Goal: Transaction & Acquisition: Purchase product/service

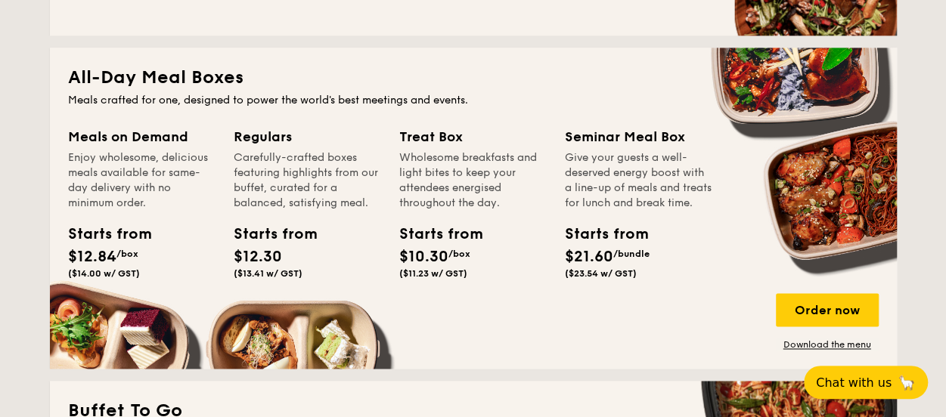
scroll to position [974, 0]
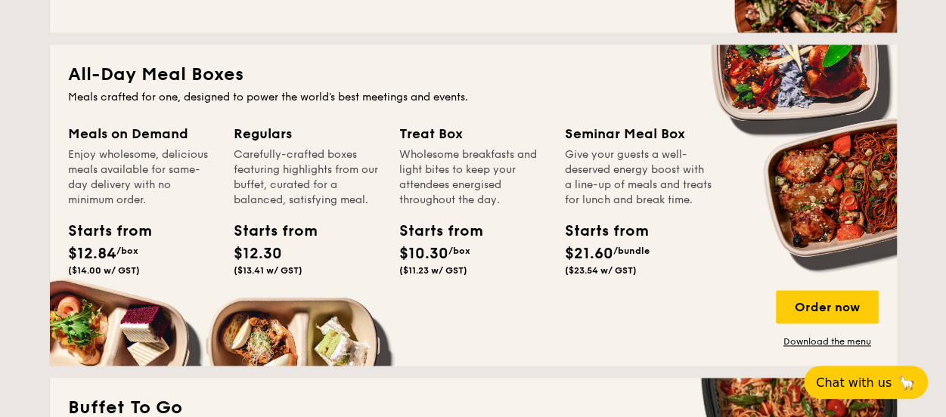
click at [116, 201] on div "Enjoy wholesome, delicious meals available for same-day delivery with no minimu…" at bounding box center [141, 177] width 147 height 60
click at [794, 292] on div "Order now" at bounding box center [826, 306] width 103 height 33
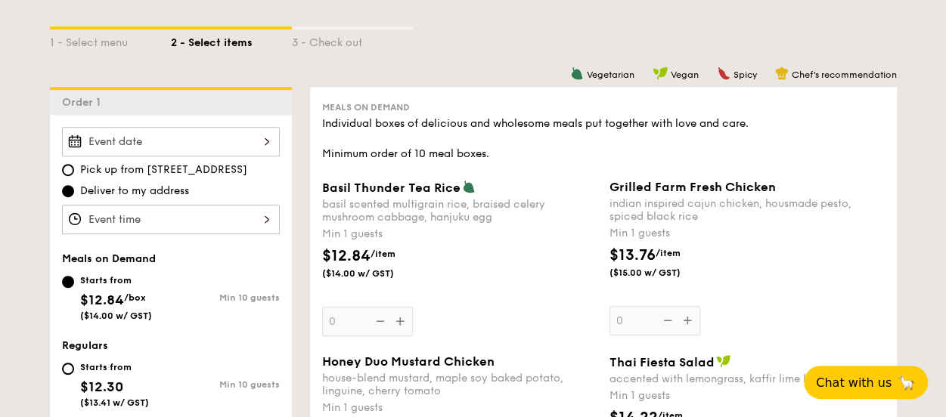
scroll to position [340, 0]
click at [402, 319] on div "Basil Thunder Tea Rice basil scented multigrain rice, braised celery mushroom c…" at bounding box center [459, 257] width 275 height 156
click at [402, 319] on input "0" at bounding box center [367, 320] width 91 height 29
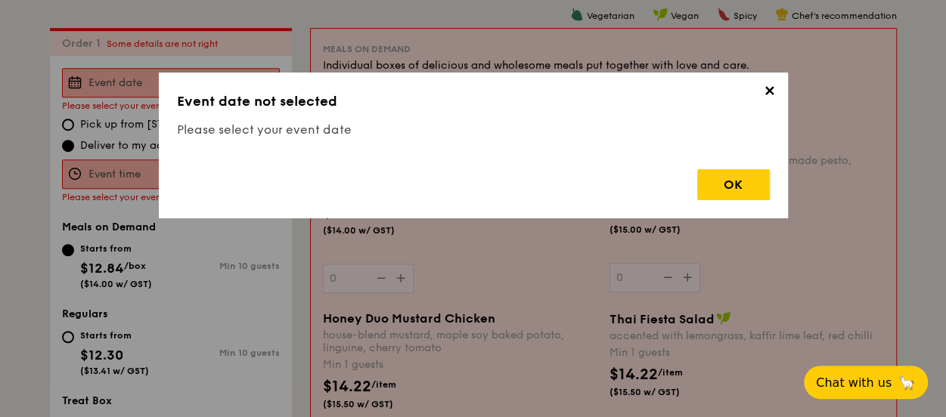
scroll to position [404, 0]
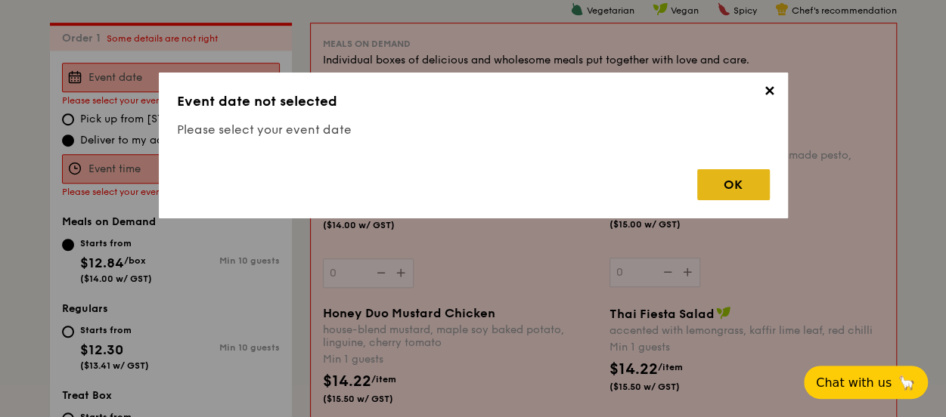
click at [723, 181] on div "OK" at bounding box center [733, 184] width 73 height 31
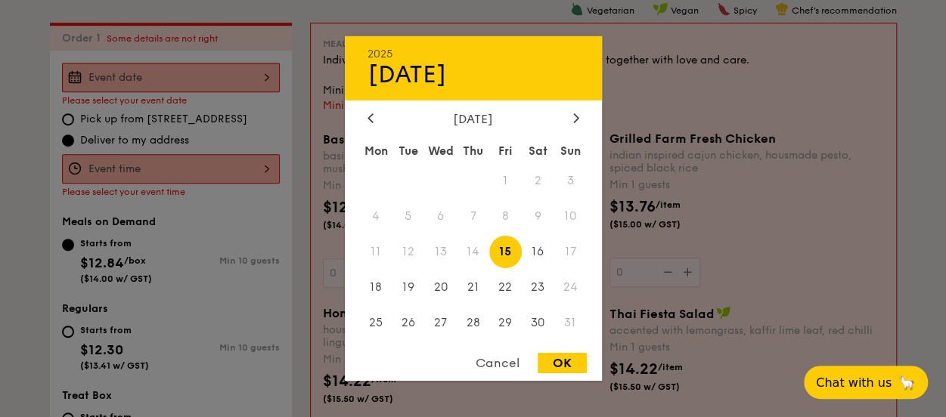
click at [208, 83] on div "2025 Aug 15 August 2025 Mon Tue Wed Thu Fri Sat Sun 1 2 3 4 5 6 7 8 9 10 11 12 …" at bounding box center [171, 77] width 218 height 29
click at [555, 361] on div "OK" at bounding box center [561, 363] width 49 height 20
type input "Aug 15, 2025"
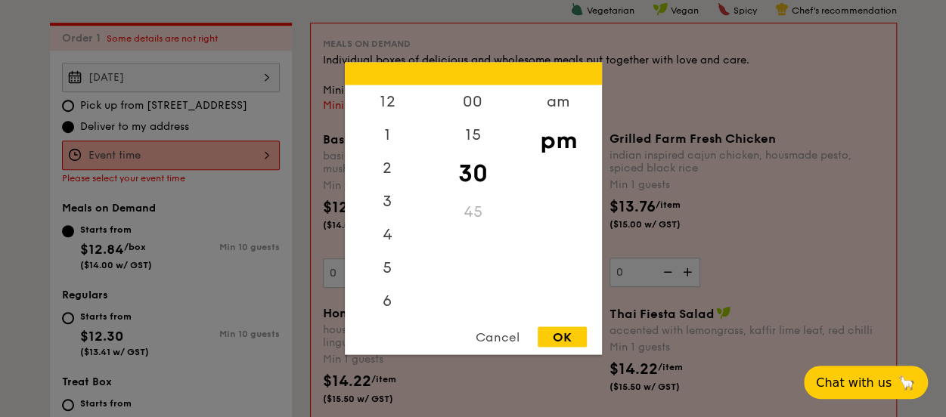
click at [213, 159] on div "12 1 2 3 4 5 6 7 8 9 10 11 00 15 30 45 am pm Cancel OK" at bounding box center [171, 155] width 218 height 29
click at [388, 240] on div "6" at bounding box center [387, 240] width 85 height 44
click at [475, 143] on div "15" at bounding box center [472, 141] width 85 height 44
click at [571, 334] on div "OK" at bounding box center [561, 337] width 49 height 20
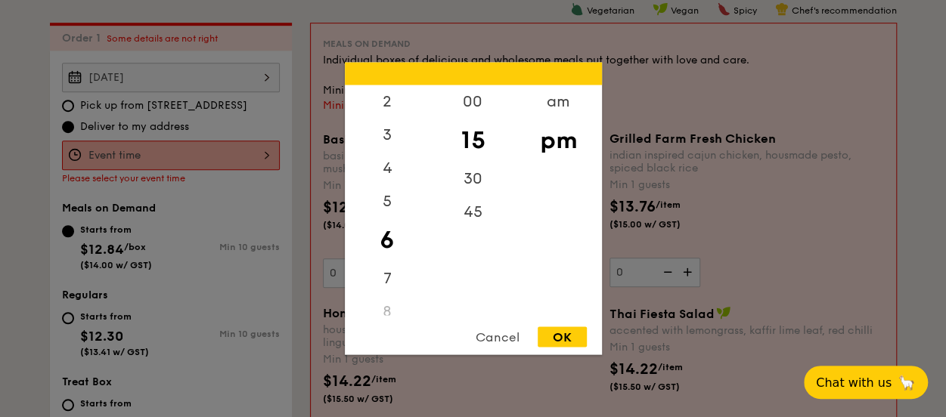
type input "6:15PM"
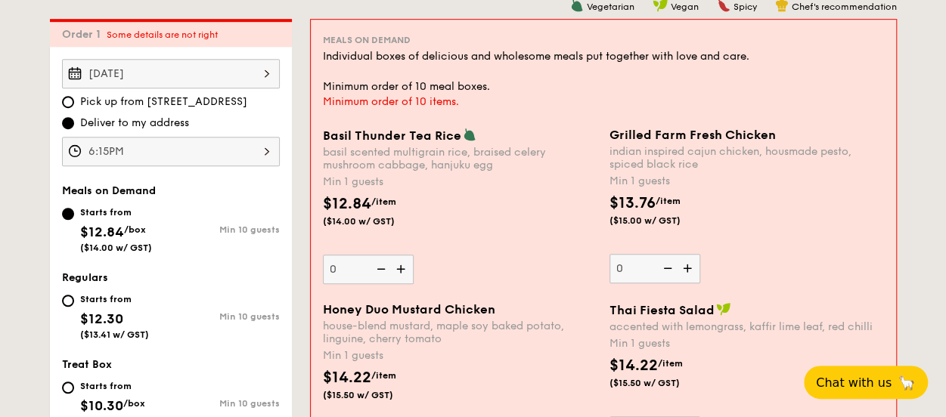
scroll to position [407, 0]
click at [407, 273] on img at bounding box center [402, 269] width 23 height 29
click at [407, 273] on input "0" at bounding box center [368, 269] width 91 height 29
click at [407, 273] on img at bounding box center [402, 269] width 23 height 29
click at [407, 273] on input "1" at bounding box center [368, 269] width 91 height 29
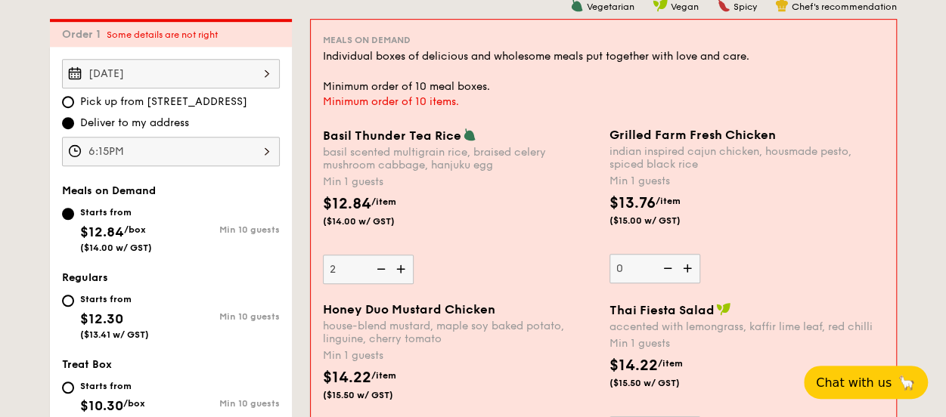
click at [407, 273] on img at bounding box center [402, 269] width 23 height 29
click at [407, 273] on input "2" at bounding box center [368, 269] width 91 height 29
click at [407, 273] on img at bounding box center [402, 269] width 23 height 29
click at [407, 273] on input "3" at bounding box center [368, 269] width 91 height 29
click at [407, 273] on img at bounding box center [402, 269] width 23 height 29
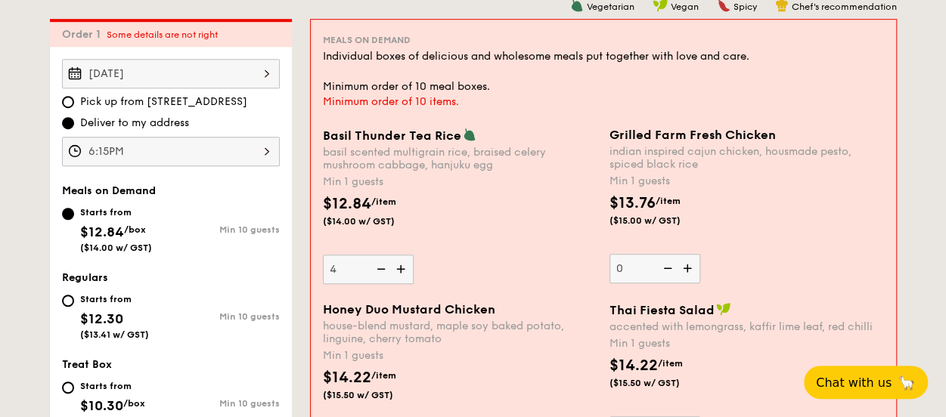
click at [407, 273] on input "4" at bounding box center [368, 269] width 91 height 29
type input "5"
click at [690, 271] on img at bounding box center [688, 268] width 23 height 29
click at [690, 271] on input "0" at bounding box center [654, 268] width 91 height 29
click at [690, 271] on img at bounding box center [688, 268] width 23 height 29
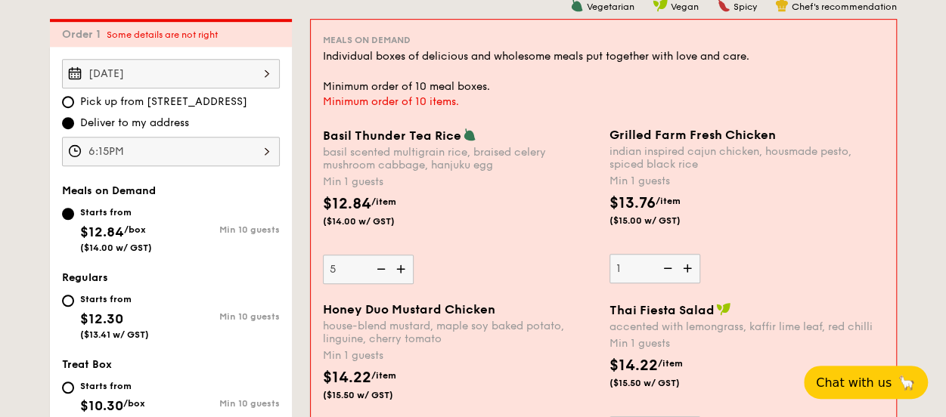
click at [690, 271] on input "1" at bounding box center [654, 268] width 91 height 29
type input "2"
click at [404, 267] on img at bounding box center [402, 269] width 23 height 29
click at [404, 267] on input "5" at bounding box center [368, 269] width 91 height 29
click at [404, 267] on img at bounding box center [402, 269] width 23 height 29
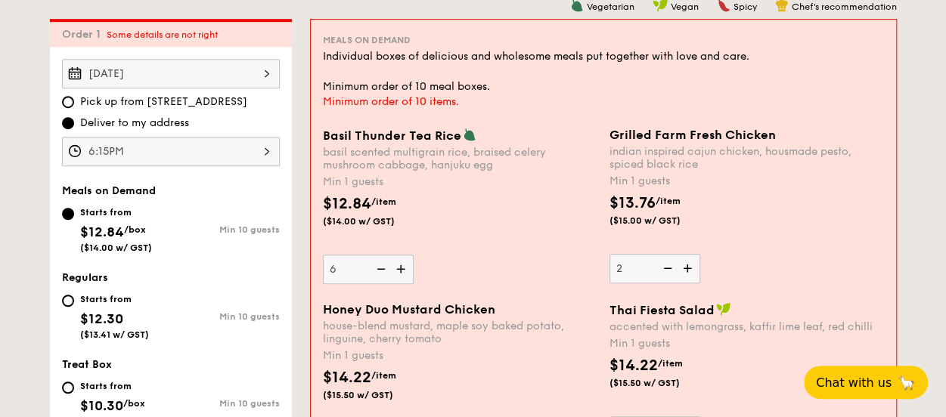
click at [404, 267] on input "6" at bounding box center [368, 269] width 91 height 29
click at [404, 267] on img at bounding box center [402, 269] width 23 height 29
click at [404, 267] on input "7" at bounding box center [368, 269] width 91 height 29
type input "8"
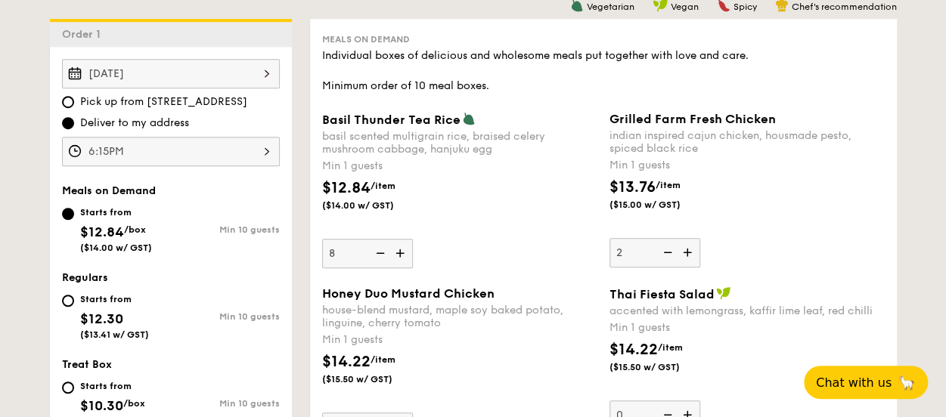
click at [689, 250] on img at bounding box center [688, 252] width 23 height 29
click at [689, 250] on input "2" at bounding box center [654, 252] width 91 height 29
click at [689, 250] on img at bounding box center [688, 252] width 23 height 29
click at [689, 250] on input "3" at bounding box center [654, 252] width 91 height 29
click at [689, 250] on img at bounding box center [688, 252] width 23 height 29
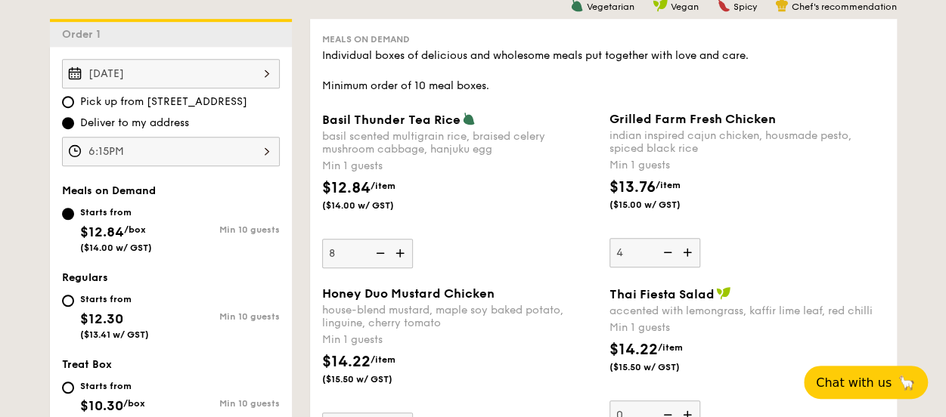
click at [689, 250] on input "4" at bounding box center [654, 252] width 91 height 29
click at [689, 250] on img at bounding box center [688, 252] width 23 height 29
click at [689, 250] on input "5" at bounding box center [654, 252] width 91 height 29
click at [689, 250] on img at bounding box center [688, 252] width 23 height 29
click at [689, 250] on input "6" at bounding box center [654, 252] width 91 height 29
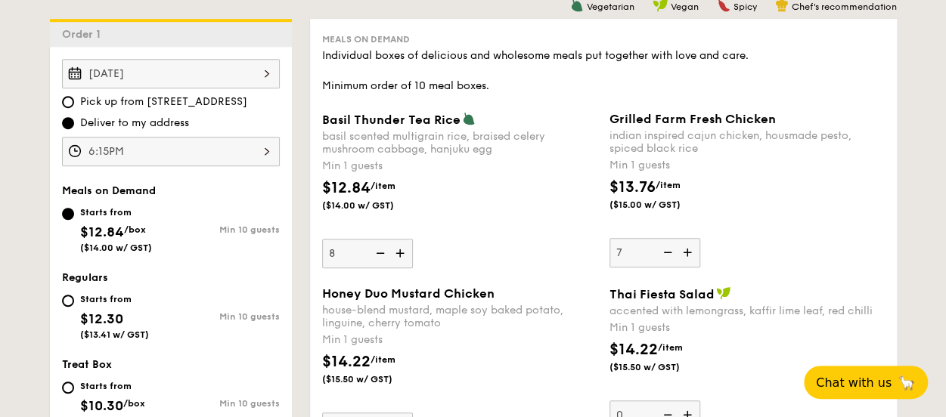
click at [689, 250] on img at bounding box center [688, 252] width 23 height 29
click at [689, 250] on input "7" at bounding box center [654, 252] width 91 height 29
click at [689, 250] on img at bounding box center [688, 252] width 23 height 29
click at [689, 250] on input "8" at bounding box center [654, 252] width 91 height 29
click at [667, 253] on img at bounding box center [666, 252] width 23 height 29
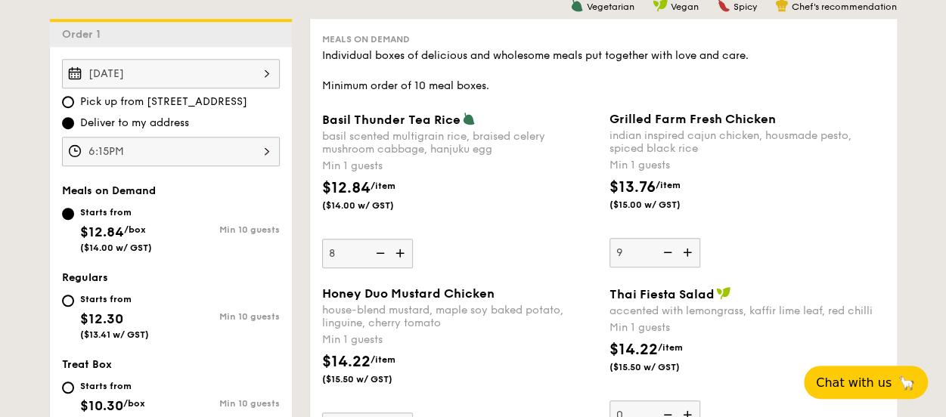
click at [667, 253] on input "9" at bounding box center [654, 252] width 91 height 29
type input "8"
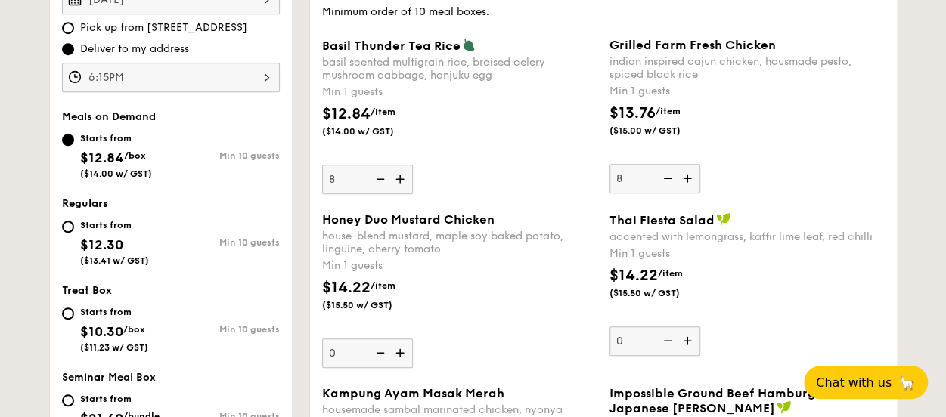
scroll to position [482, 0]
click at [376, 182] on img at bounding box center [378, 178] width 23 height 29
click at [376, 182] on input "8" at bounding box center [367, 178] width 91 height 29
click at [376, 182] on img at bounding box center [378, 178] width 23 height 29
click at [376, 182] on input "7" at bounding box center [367, 178] width 91 height 29
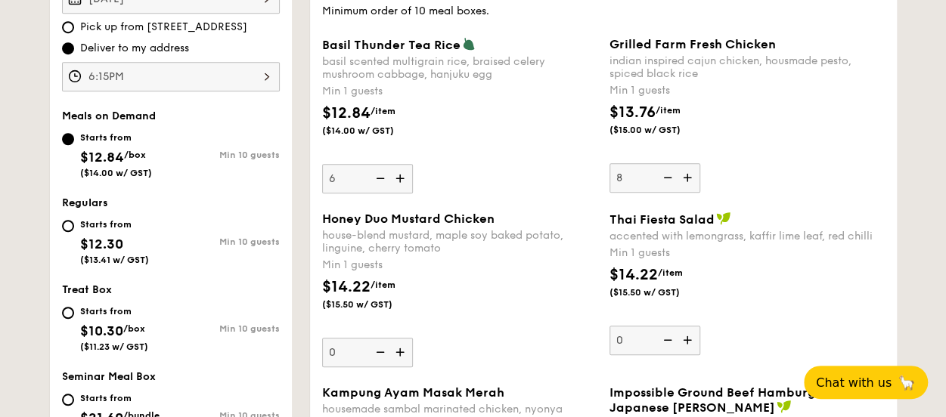
click at [376, 182] on img at bounding box center [378, 178] width 23 height 29
click at [376, 182] on input "6" at bounding box center [367, 178] width 91 height 29
click at [376, 182] on img at bounding box center [378, 178] width 23 height 29
click at [376, 182] on input "5" at bounding box center [367, 178] width 91 height 29
click at [376, 182] on img at bounding box center [378, 178] width 23 height 29
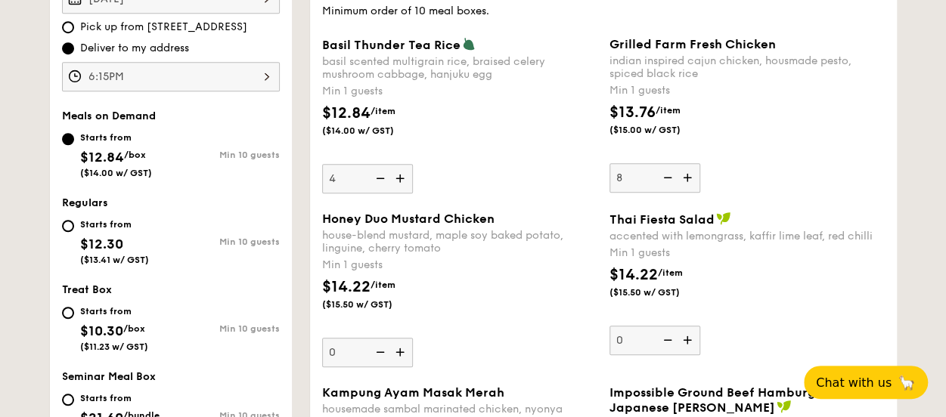
click at [376, 182] on input "4" at bounding box center [367, 178] width 91 height 29
click at [376, 182] on img at bounding box center [378, 178] width 23 height 29
click at [376, 182] on input "3" at bounding box center [367, 178] width 91 height 29
click at [376, 182] on img at bounding box center [378, 178] width 23 height 29
click at [376, 182] on input "2" at bounding box center [367, 178] width 91 height 29
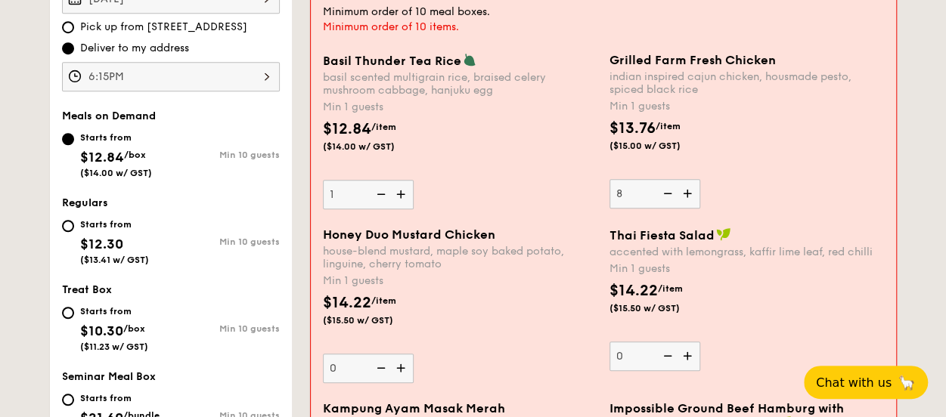
click at [376, 182] on img at bounding box center [379, 194] width 23 height 29
click at [376, 182] on input "1" at bounding box center [368, 194] width 91 height 29
type input "0"
click at [376, 182] on img at bounding box center [379, 194] width 23 height 29
click at [376, 182] on input "0" at bounding box center [368, 194] width 91 height 29
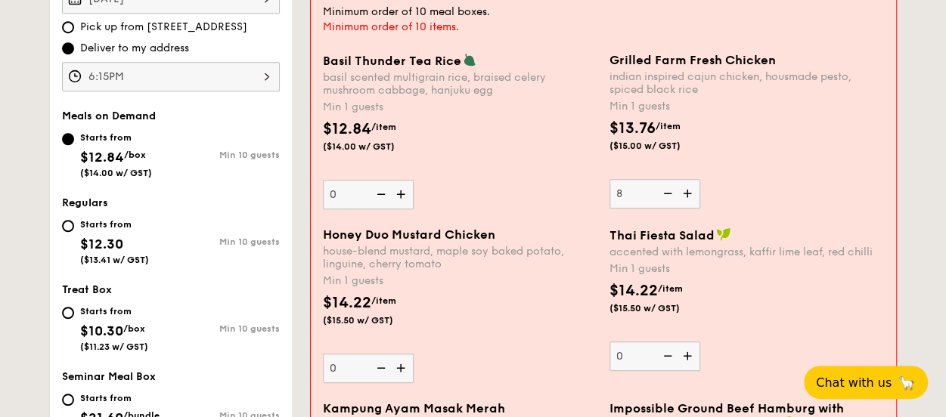
click at [400, 370] on img at bounding box center [402, 368] width 23 height 29
click at [400, 370] on input "0" at bounding box center [368, 368] width 91 height 29
click at [400, 370] on img at bounding box center [402, 368] width 23 height 29
click at [400, 370] on input "1" at bounding box center [368, 368] width 91 height 29
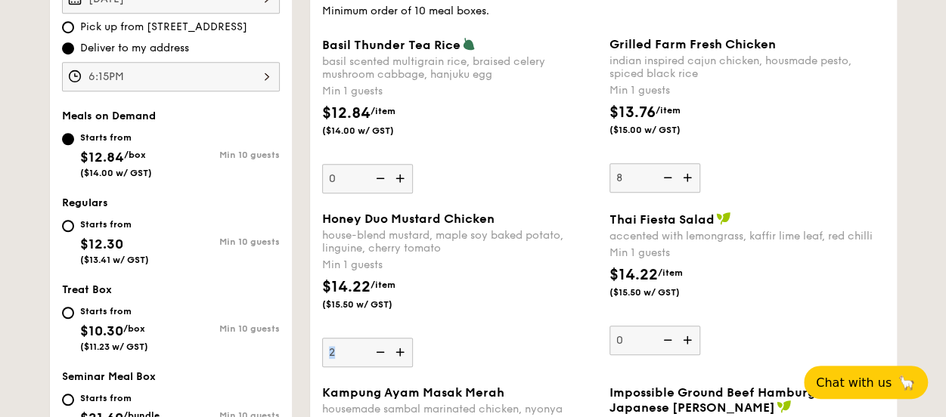
click at [400, 370] on div "Honey Duo Mustard Chicken house-blend mustard, maple soy baked potato, linguine…" at bounding box center [603, 299] width 574 height 174
click at [402, 357] on img at bounding box center [401, 352] width 23 height 29
click at [402, 357] on input "2" at bounding box center [367, 352] width 91 height 29
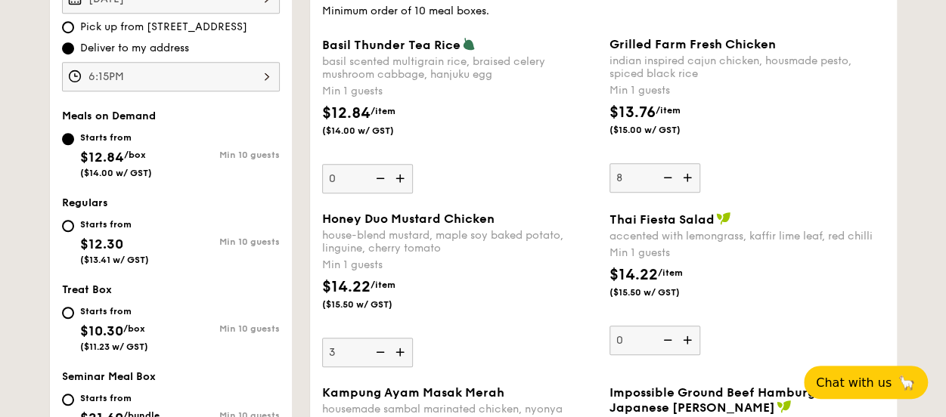
click at [402, 357] on img at bounding box center [401, 352] width 23 height 29
click at [402, 357] on input "3" at bounding box center [367, 352] width 91 height 29
click at [402, 357] on img at bounding box center [401, 352] width 23 height 29
click at [402, 357] on input "4" at bounding box center [367, 352] width 91 height 29
click at [402, 357] on img at bounding box center [401, 352] width 23 height 29
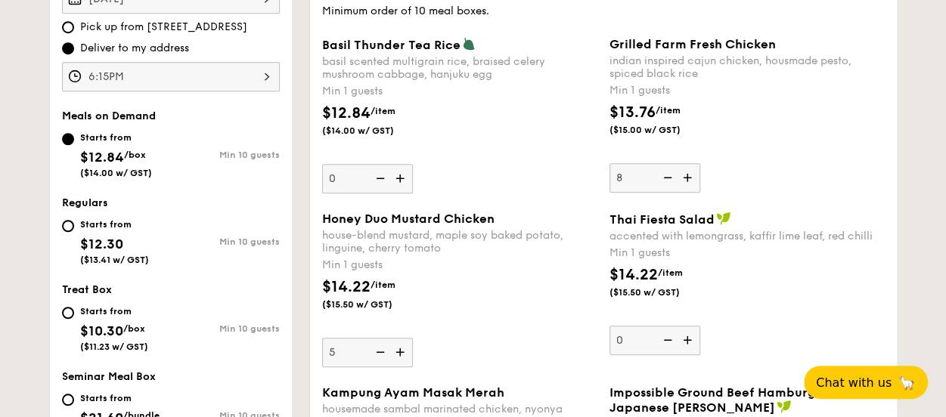
click at [402, 357] on input "5" at bounding box center [367, 352] width 91 height 29
click at [402, 357] on img at bounding box center [401, 352] width 23 height 29
click at [402, 357] on input "6" at bounding box center [367, 352] width 91 height 29
click at [402, 357] on img at bounding box center [401, 352] width 23 height 29
click at [402, 357] on input "7" at bounding box center [367, 352] width 91 height 29
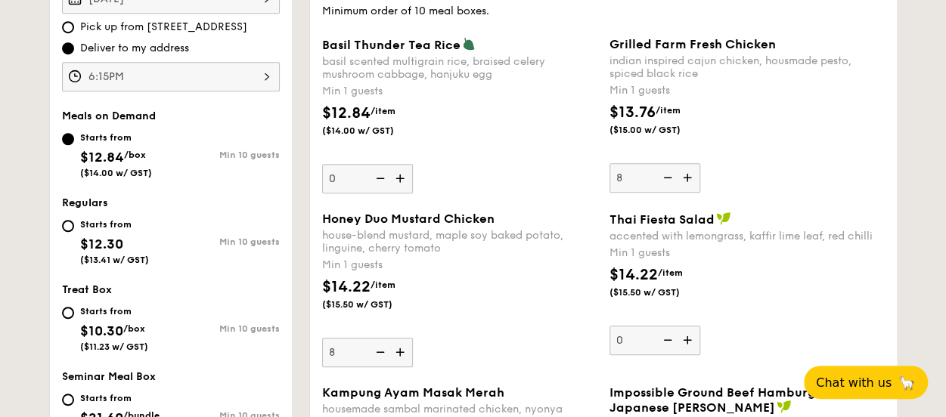
click at [402, 357] on img at bounding box center [401, 352] width 23 height 29
click at [402, 357] on input "8" at bounding box center [367, 352] width 91 height 29
click at [455, 327] on div "$14.22 /item ($15.50 w/ GST)" at bounding box center [459, 302] width 287 height 53
click at [413, 338] on input "9" at bounding box center [367, 352] width 91 height 29
click at [376, 351] on img at bounding box center [378, 352] width 23 height 29
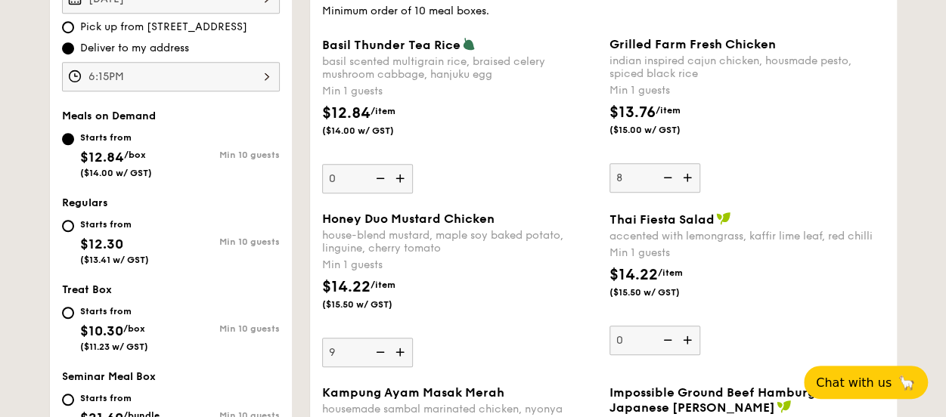
click at [376, 351] on input "9" at bounding box center [367, 352] width 91 height 29
type input "8"
click at [469, 327] on div "$14.22 /item ($15.50 w/ GST)" at bounding box center [459, 302] width 287 height 53
click at [413, 338] on input "8" at bounding box center [367, 352] width 91 height 29
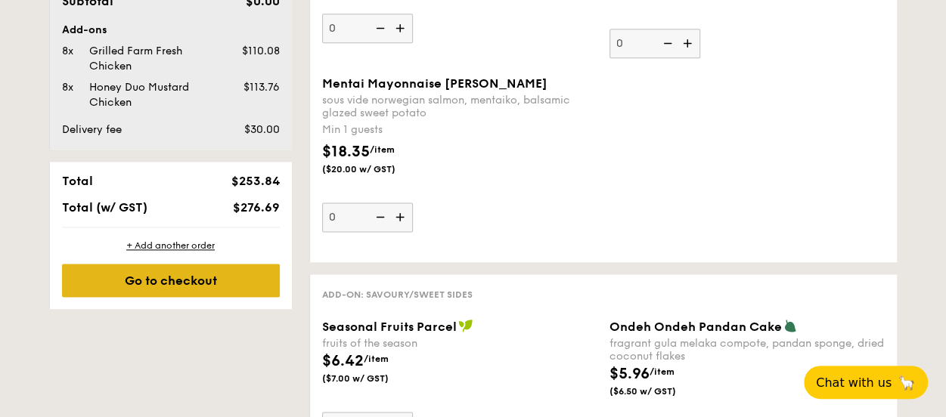
scroll to position [967, 0]
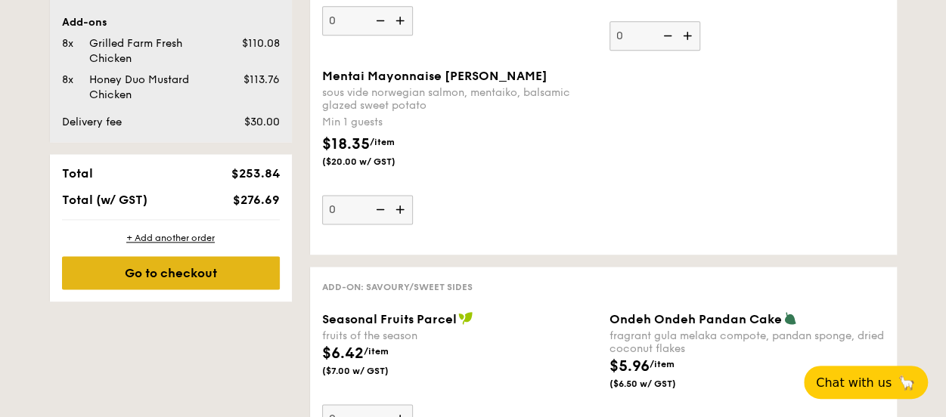
click at [230, 273] on div "Go to checkout" at bounding box center [171, 272] width 218 height 33
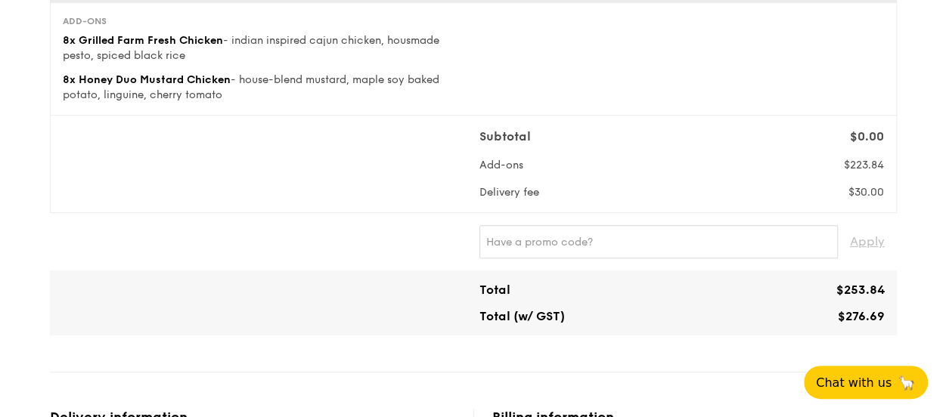
scroll to position [187, 0]
click at [505, 247] on input "text" at bounding box center [658, 240] width 358 height 33
click at [866, 245] on span "Apply" at bounding box center [867, 240] width 35 height 33
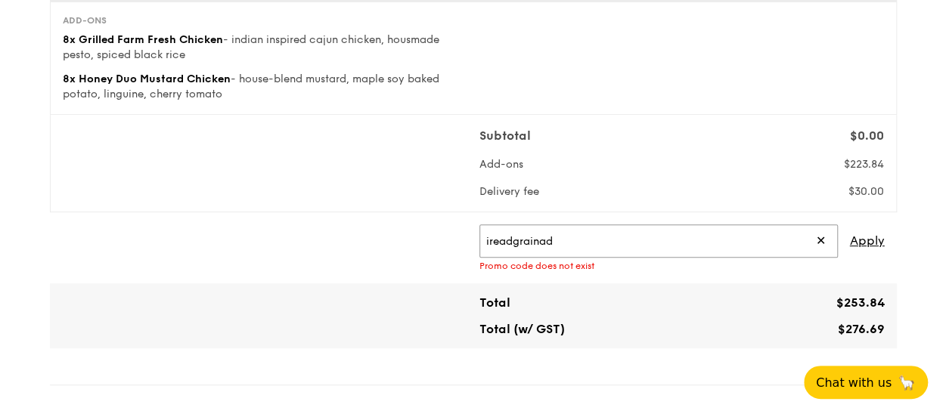
click at [537, 240] on input "ireadgrainad" at bounding box center [658, 240] width 358 height 33
click at [857, 243] on span "Apply" at bounding box center [867, 240] width 35 height 33
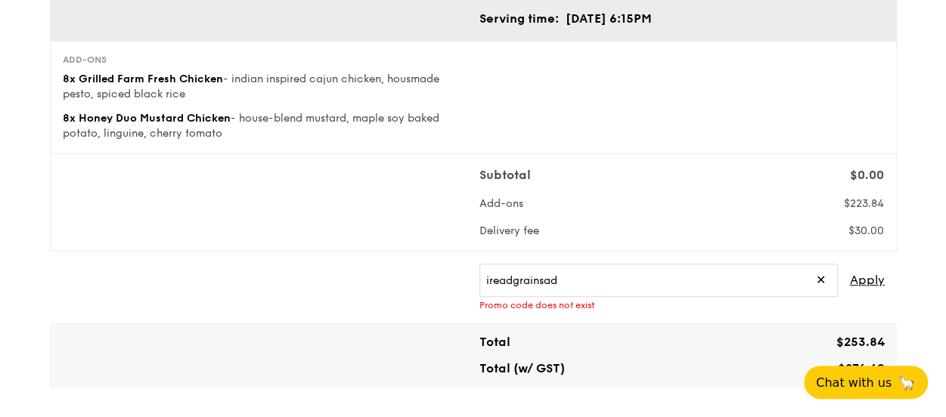
scroll to position [145, 0]
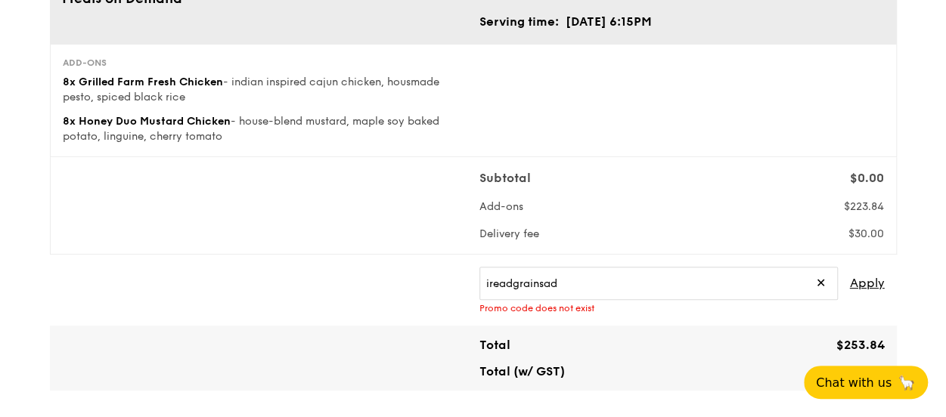
click at [234, 190] on div "Subtotal $0.00 Add-ons $223.84 Delivery fee $30.00" at bounding box center [473, 205] width 833 height 73
click at [571, 283] on input "ireadgrainsad" at bounding box center [658, 283] width 358 height 33
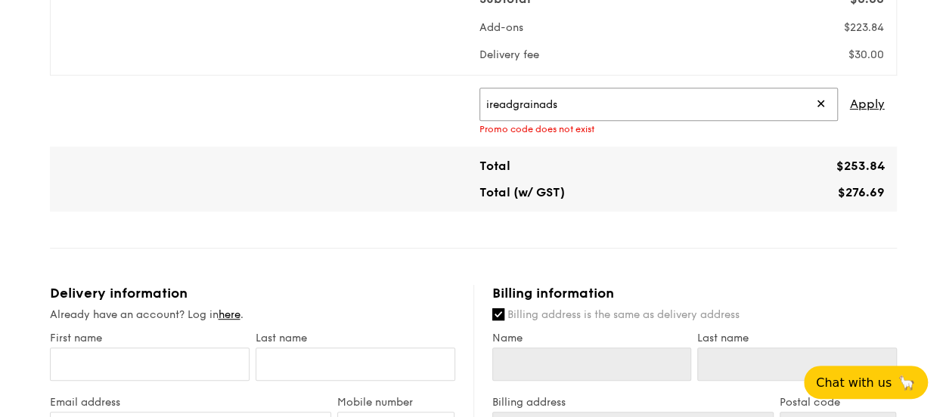
scroll to position [325, 0]
click at [856, 99] on span "Apply" at bounding box center [867, 103] width 35 height 33
type input "IREADGRAINADS"
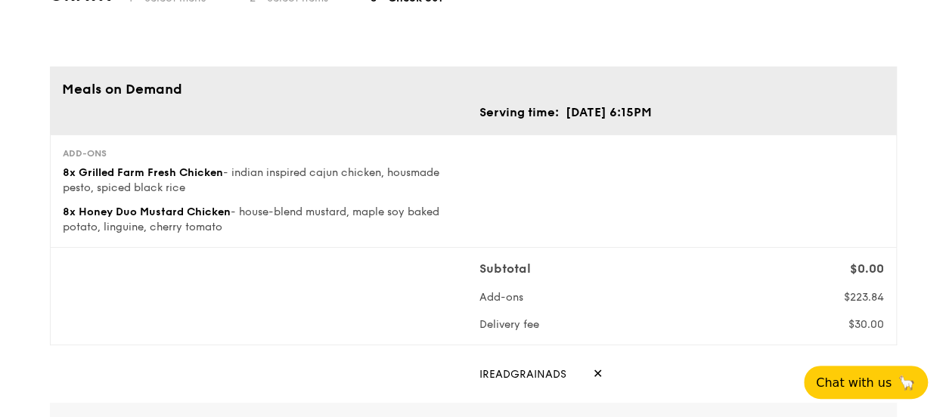
scroll to position [0, 0]
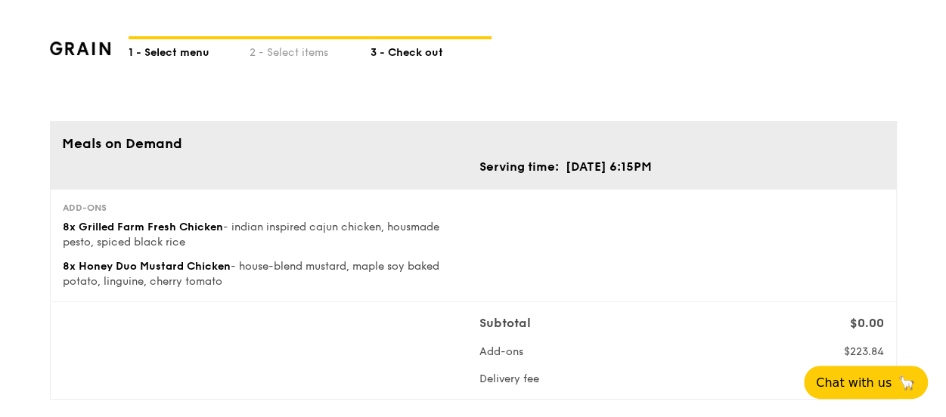
click at [176, 58] on div "1 - Select menu" at bounding box center [188, 49] width 121 height 21
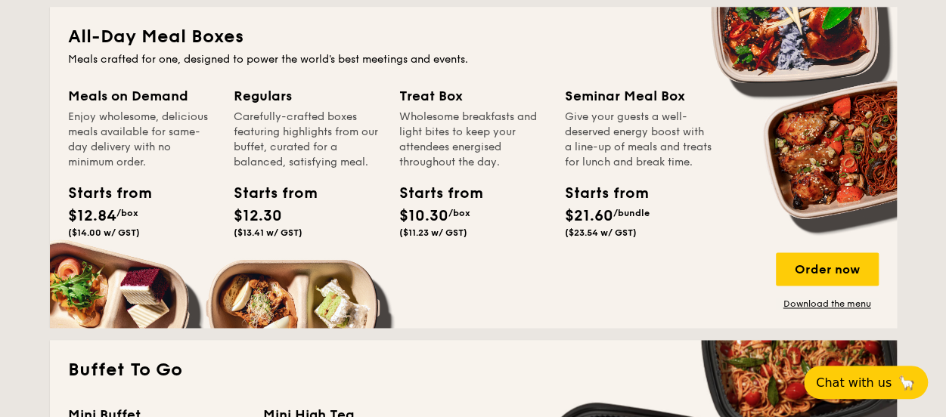
scroll to position [1013, 0]
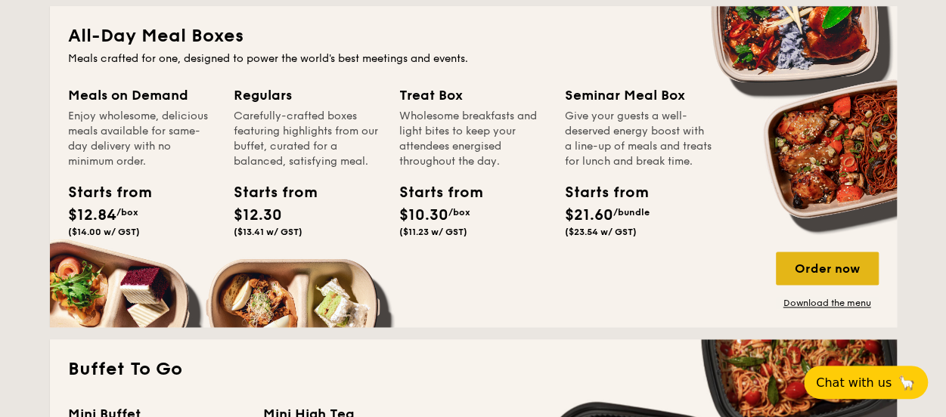
click at [810, 280] on div "Order now" at bounding box center [826, 268] width 103 height 33
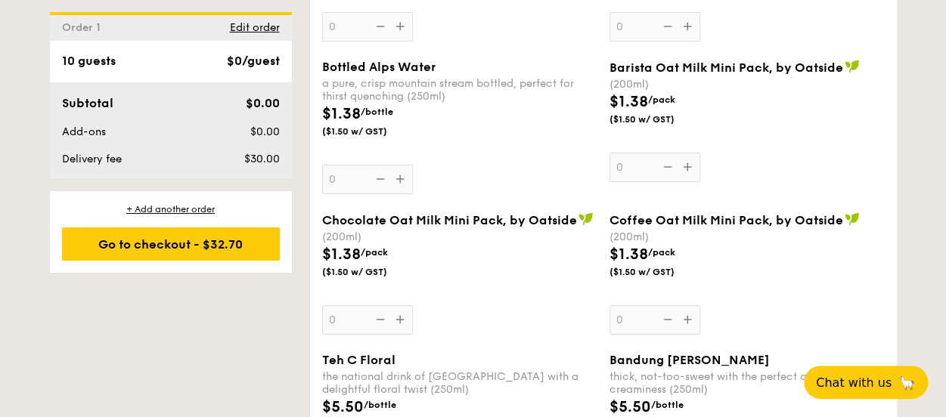
scroll to position [2648, 0]
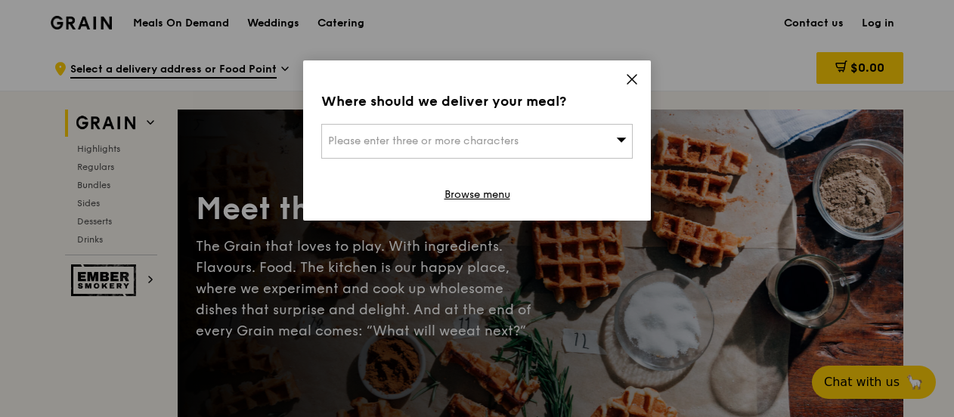
click at [635, 77] on icon at bounding box center [632, 80] width 14 height 14
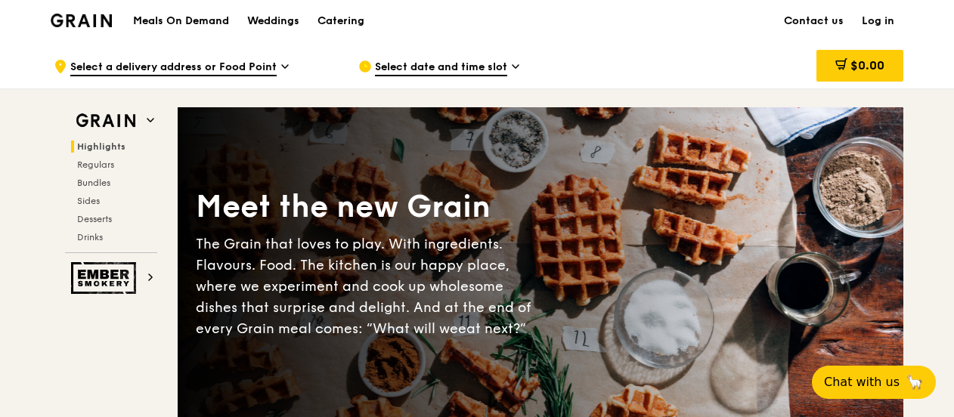
scroll to position [3, 0]
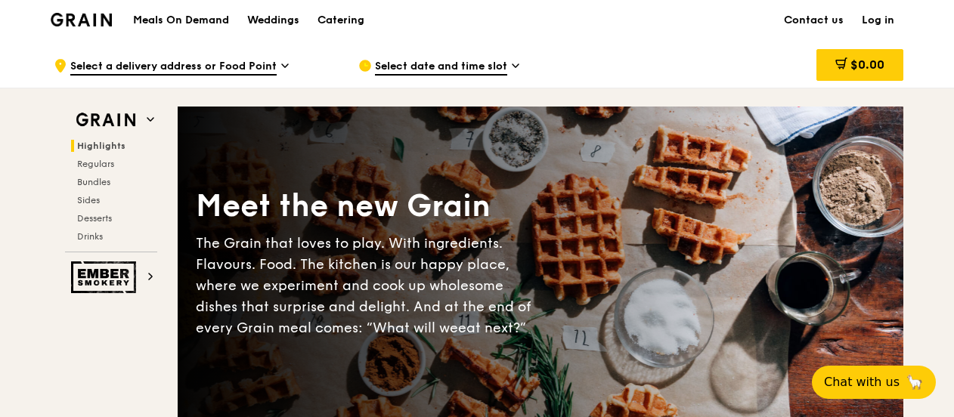
click at [206, 13] on h1 "Meals On Demand" at bounding box center [181, 20] width 96 height 15
click at [200, 24] on h1 "Meals On Demand" at bounding box center [181, 20] width 96 height 15
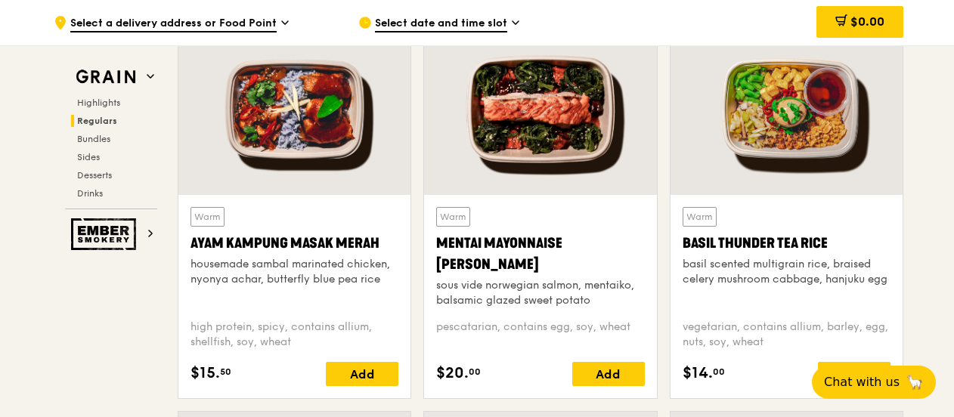
scroll to position [1362, 0]
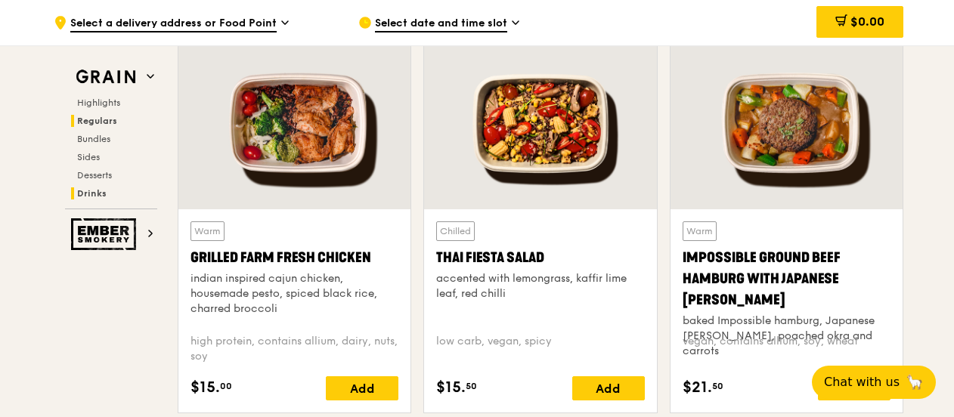
click at [155, 193] on h2 "Drinks" at bounding box center [114, 193] width 86 height 12
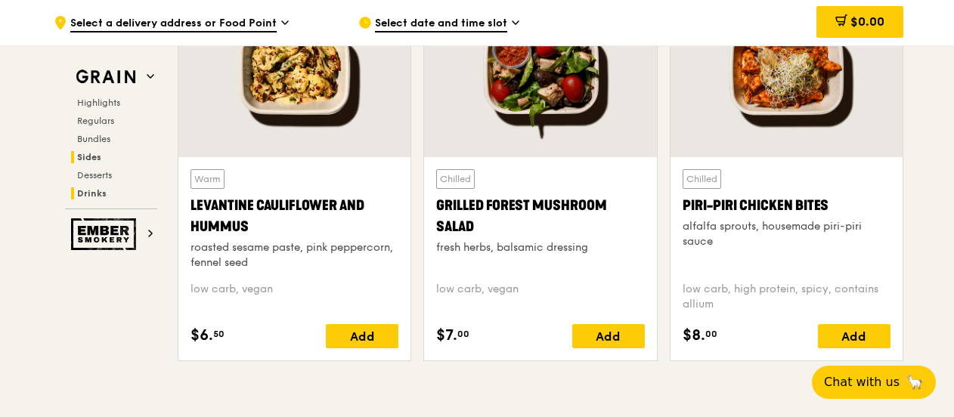
scroll to position [3912, 0]
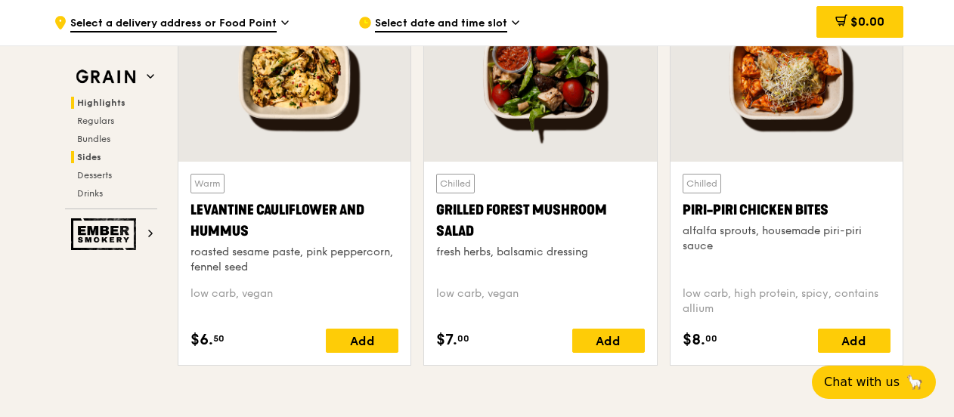
click at [101, 107] on span "Highlights" at bounding box center [101, 102] width 48 height 11
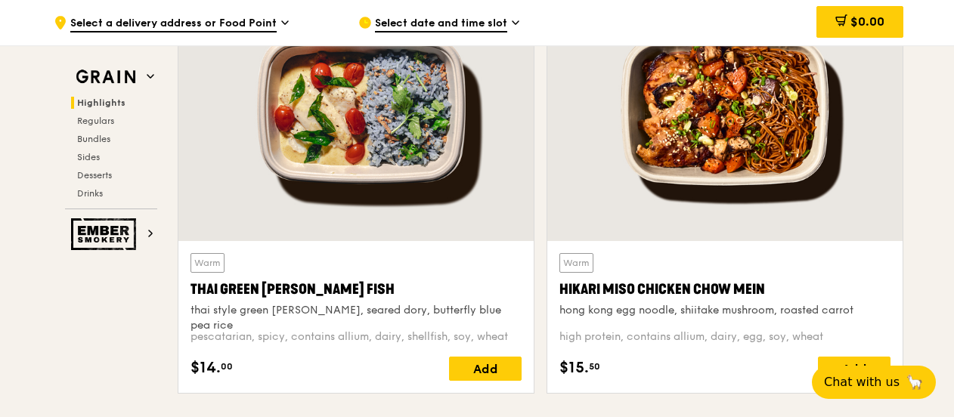
scroll to position [573, 0]
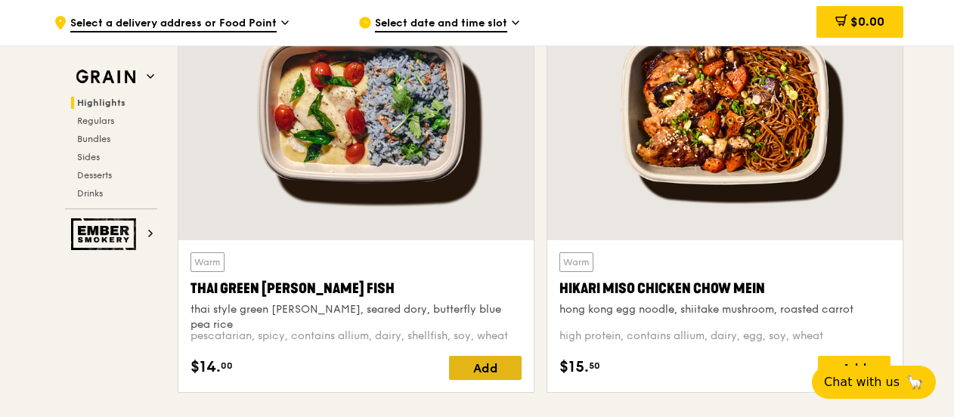
click at [473, 364] on div "Add" at bounding box center [485, 368] width 73 height 24
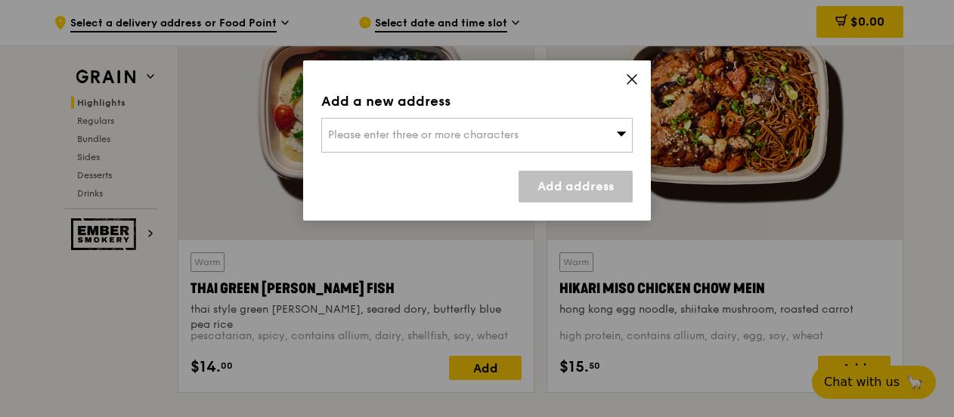
click at [527, 137] on div "Please enter three or more characters" at bounding box center [476, 135] width 311 height 35
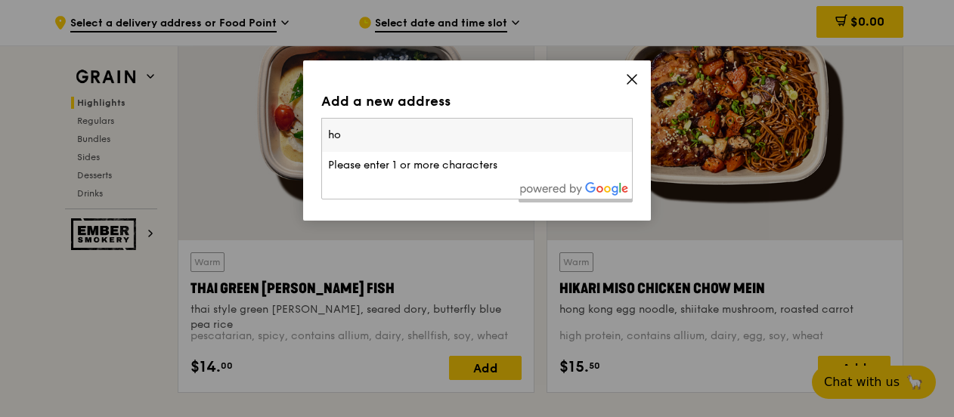
type input "h"
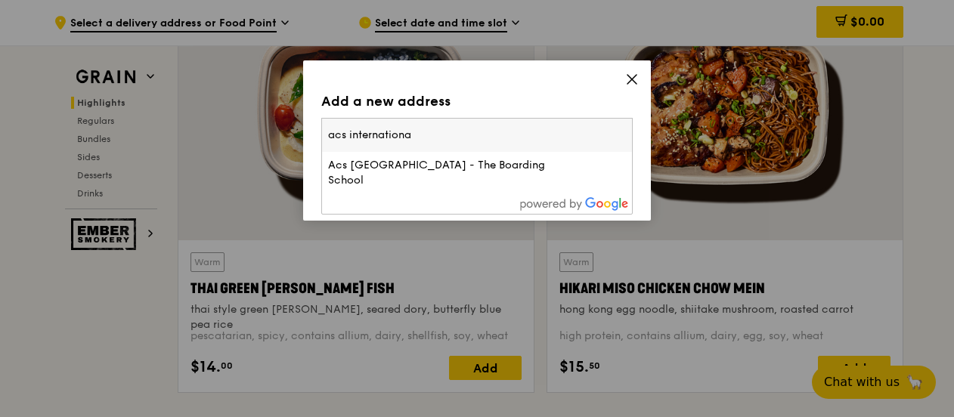
type input "acs international"
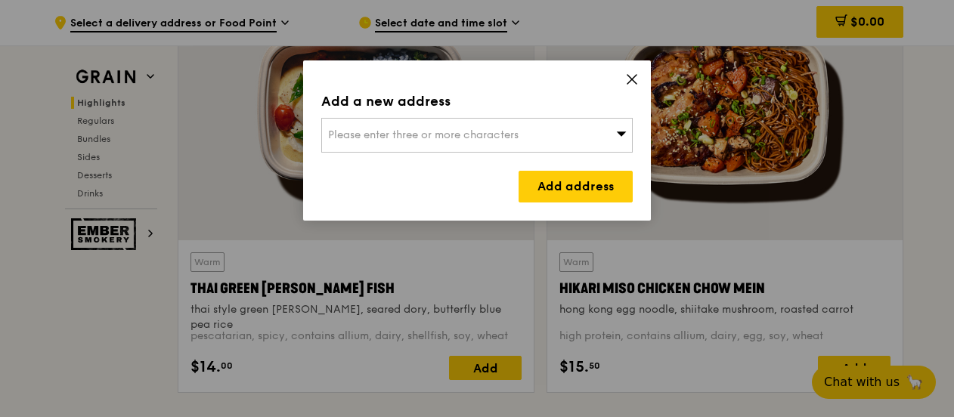
click at [527, 137] on div "Please enter three or more characters" at bounding box center [476, 135] width 311 height 35
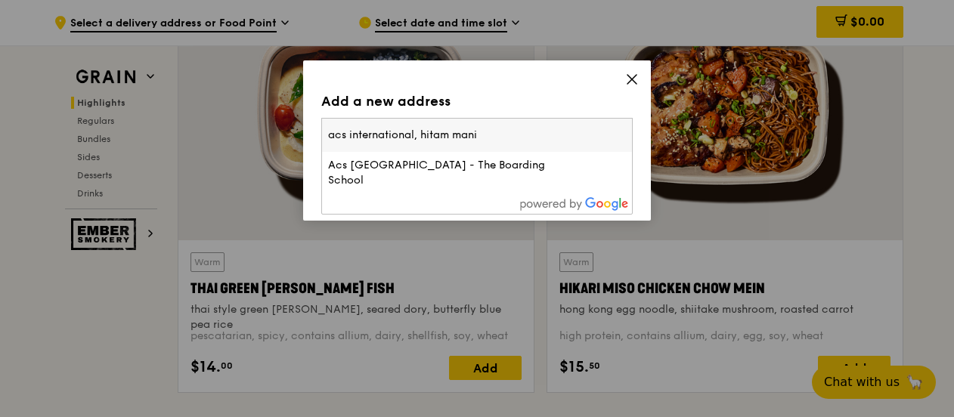
type input "acs international, hitam manis"
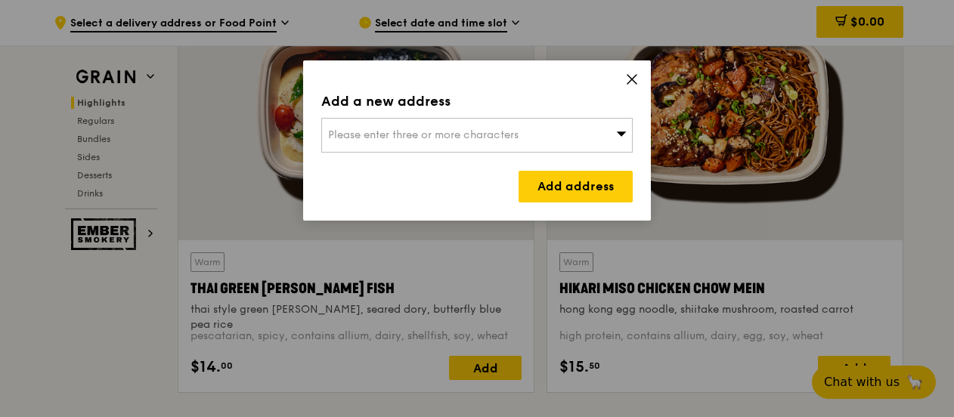
click at [527, 137] on div "Please enter three or more characters" at bounding box center [476, 135] width 311 height 35
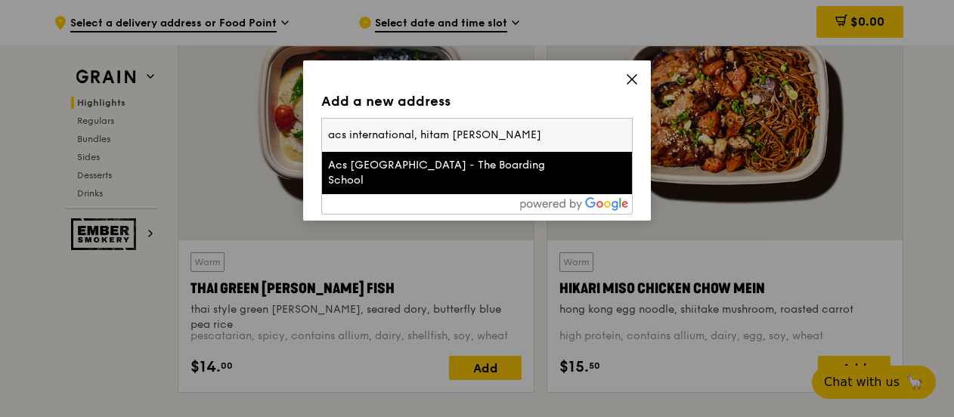
drag, startPoint x: 491, startPoint y: 125, endPoint x: 185, endPoint y: 134, distance: 306.2
click at [185, 134] on div "Add a new address Please enter three or more characters acs international, hita…" at bounding box center [477, 208] width 954 height 417
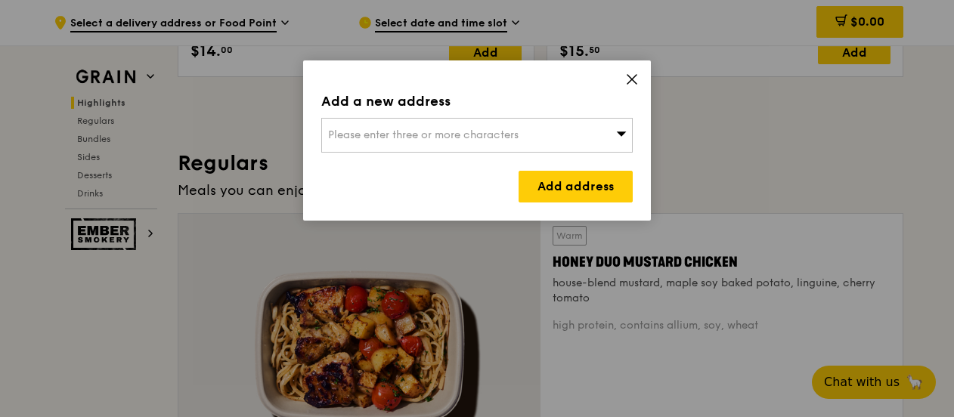
scroll to position [937, 0]
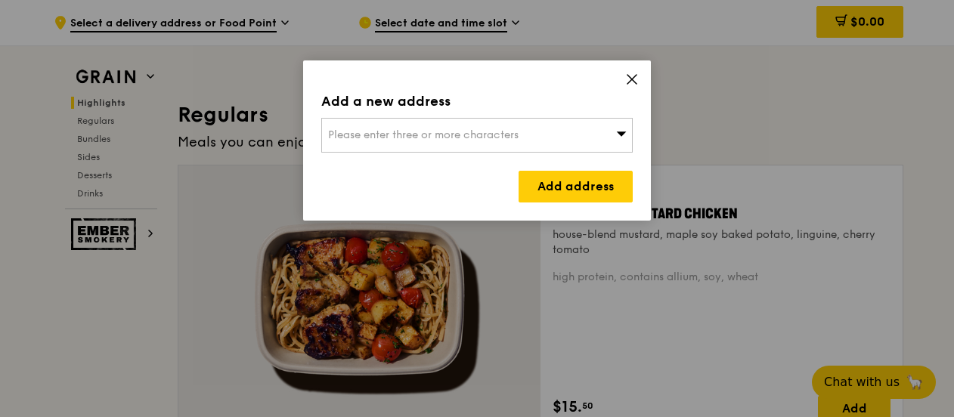
click at [361, 134] on span "Please enter three or more characters" at bounding box center [423, 134] width 190 height 13
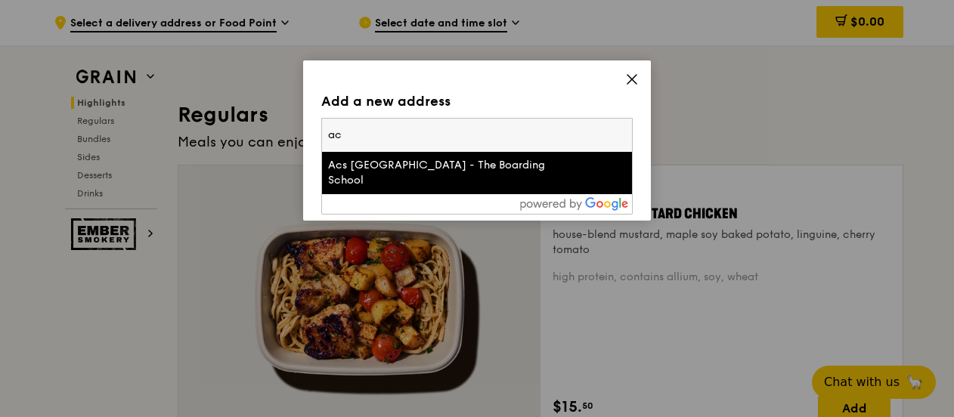
type input "a"
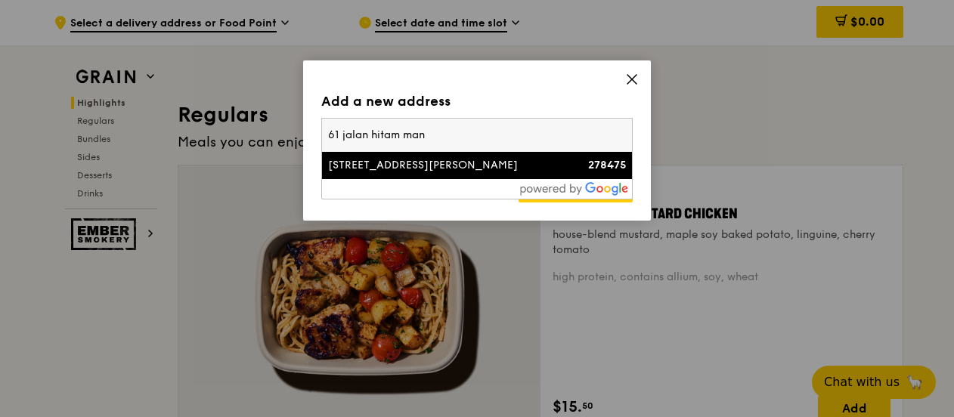
type input "61 jalan hitam man"
click at [369, 160] on div "61 Jalan Hitam Manis" at bounding box center [440, 165] width 224 height 15
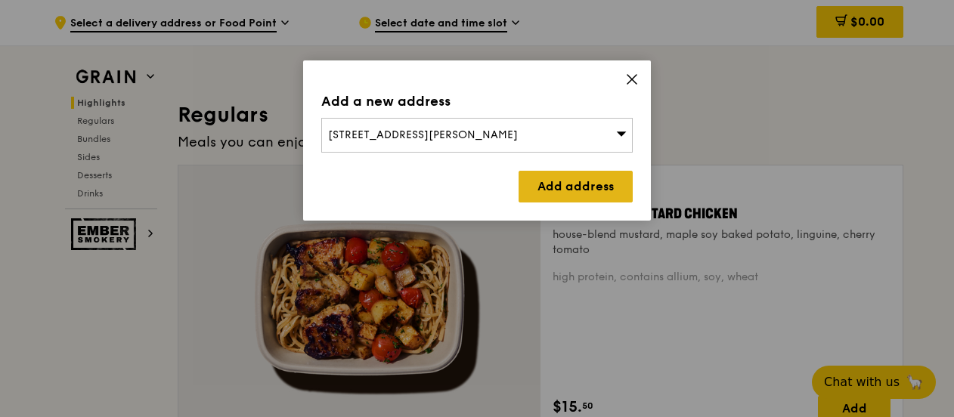
click at [548, 184] on link "Add address" at bounding box center [575, 187] width 114 height 32
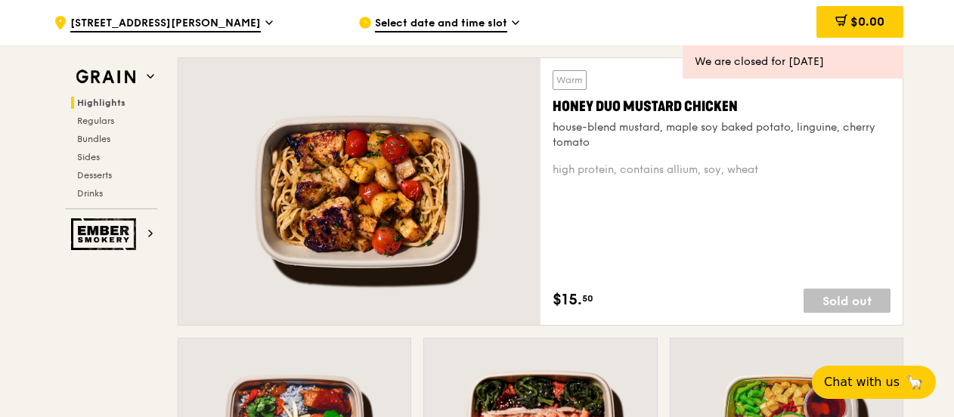
scroll to position [927, 0]
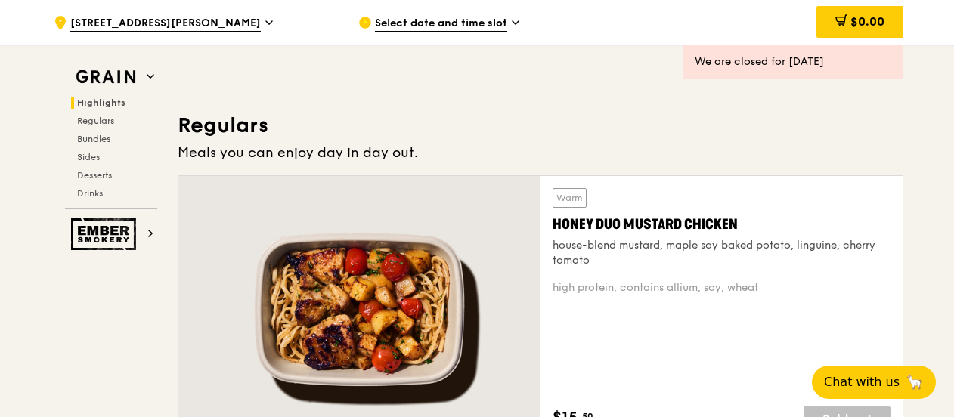
click at [450, 22] on span "Select date and time slot" at bounding box center [441, 24] width 132 height 17
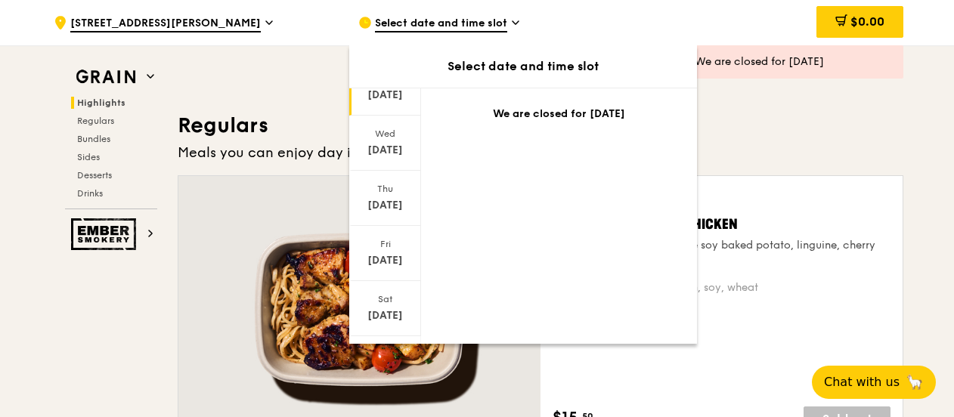
scroll to position [124, 0]
click at [384, 246] on div "Fri" at bounding box center [384, 243] width 67 height 12
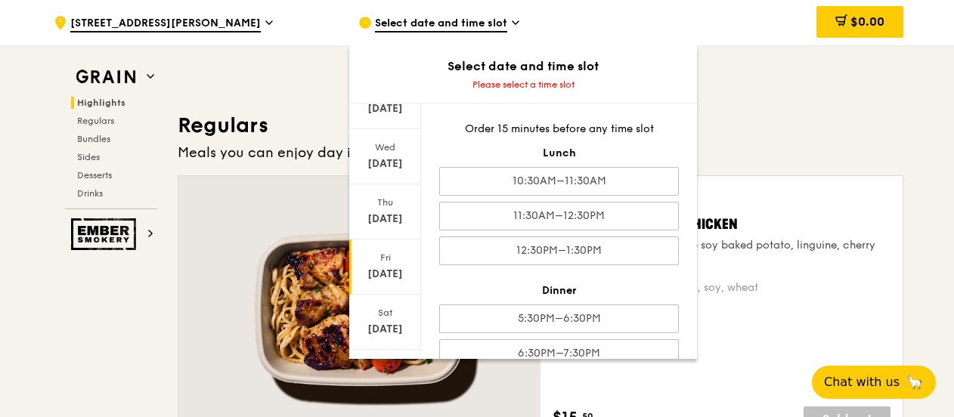
scroll to position [24, 0]
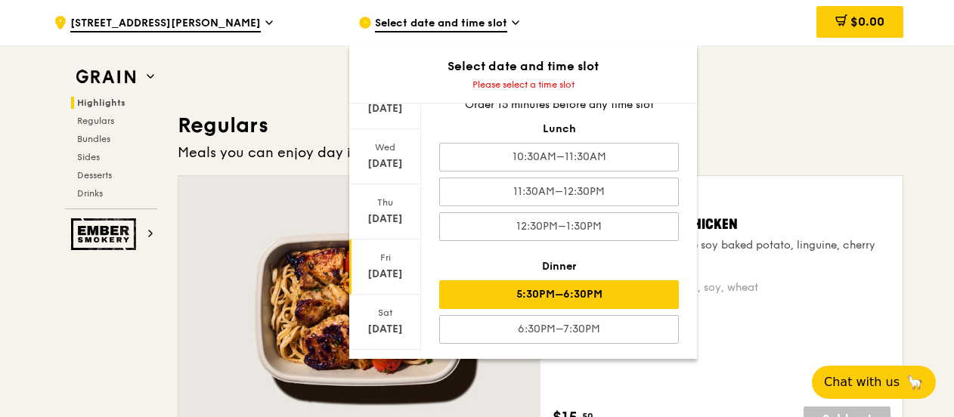
click at [514, 285] on div "5:30PM–6:30PM" at bounding box center [559, 294] width 240 height 29
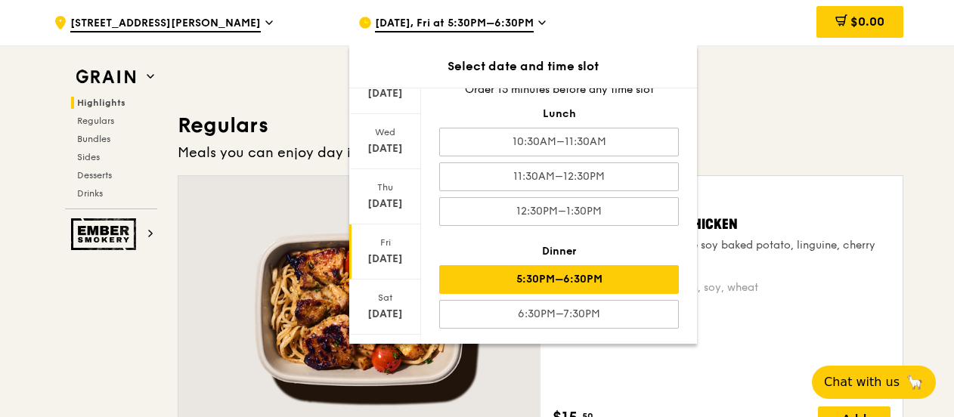
scroll to position [1111, 0]
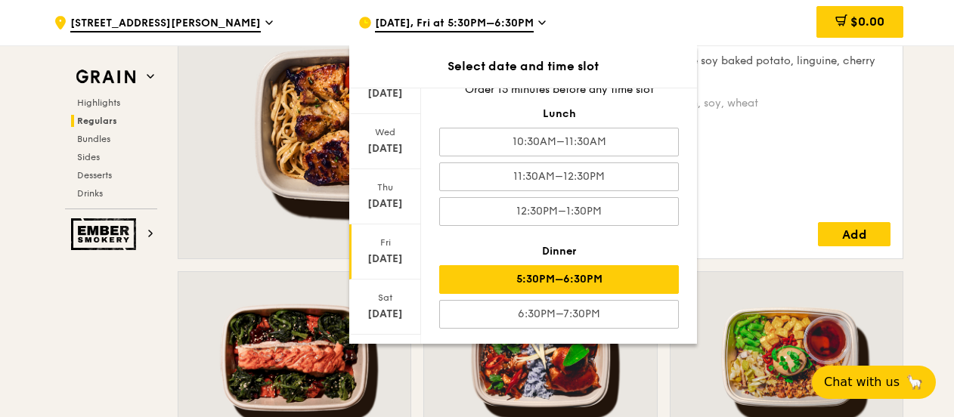
click at [523, 268] on div "5:30PM–6:30PM" at bounding box center [559, 279] width 240 height 29
click at [800, 172] on div "Warm Honey Duo Mustard Chicken house-blend mustard, maple soy baked potato, lin…" at bounding box center [721, 125] width 338 height 243
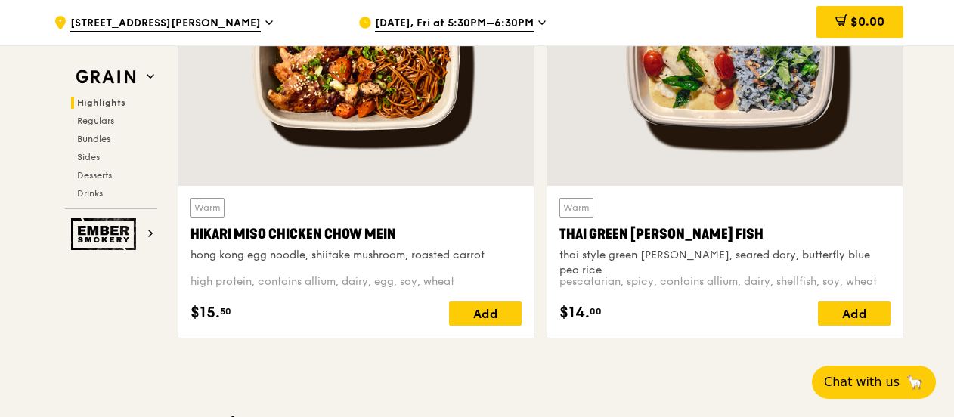
scroll to position [685, 0]
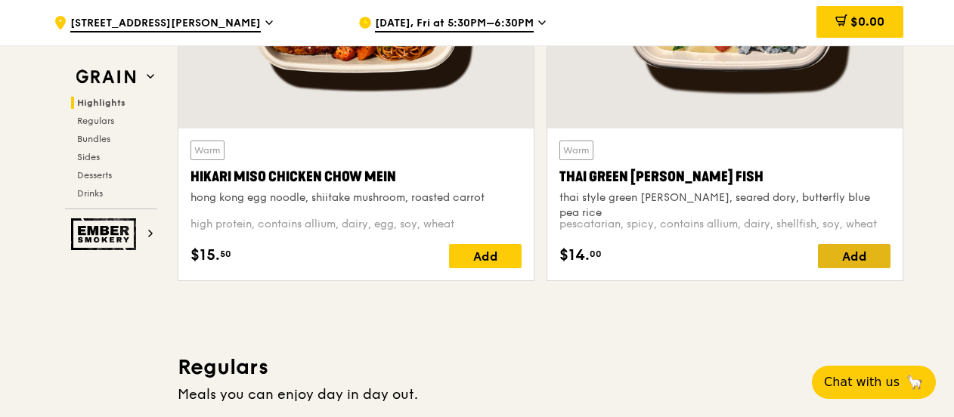
click at [844, 252] on div "Add" at bounding box center [854, 256] width 73 height 24
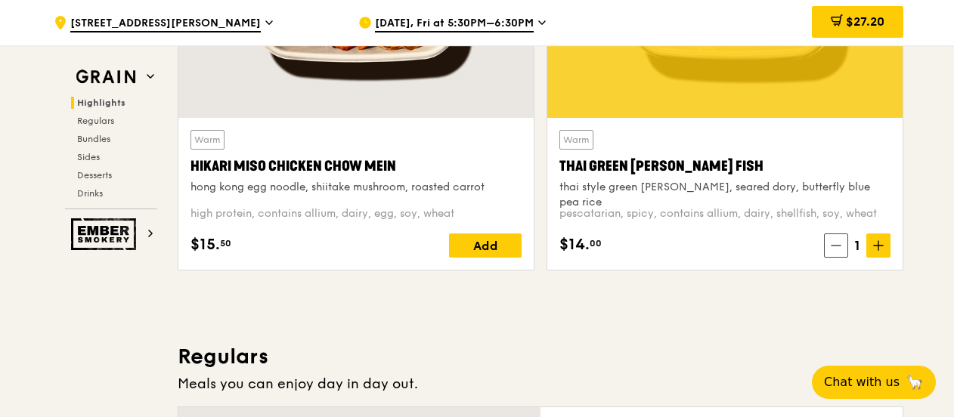
scroll to position [695, 0]
click at [880, 247] on icon at bounding box center [878, 245] width 11 height 11
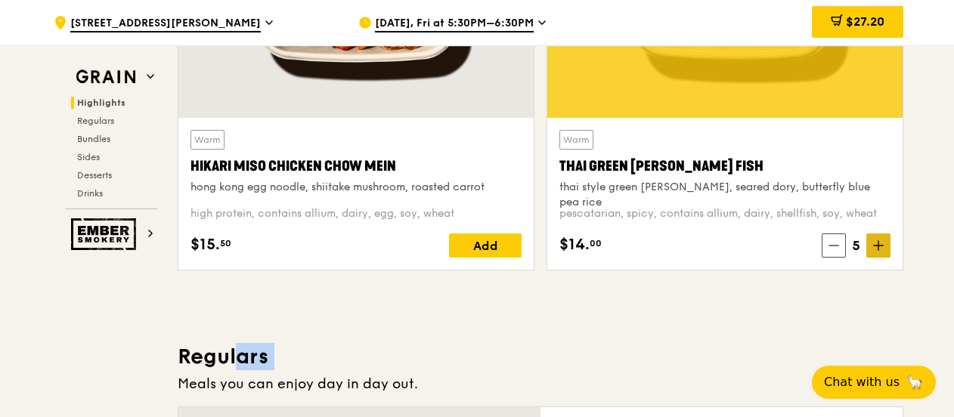
click at [880, 247] on icon at bounding box center [878, 245] width 11 height 11
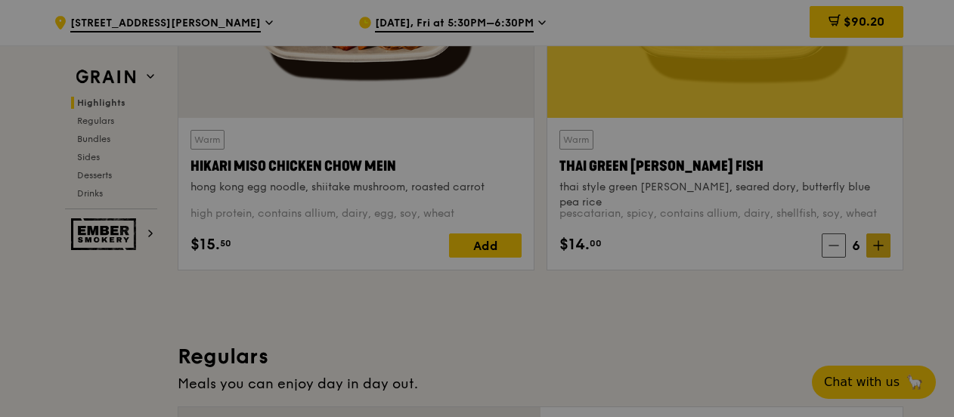
click at [880, 247] on div at bounding box center [477, 208] width 954 height 417
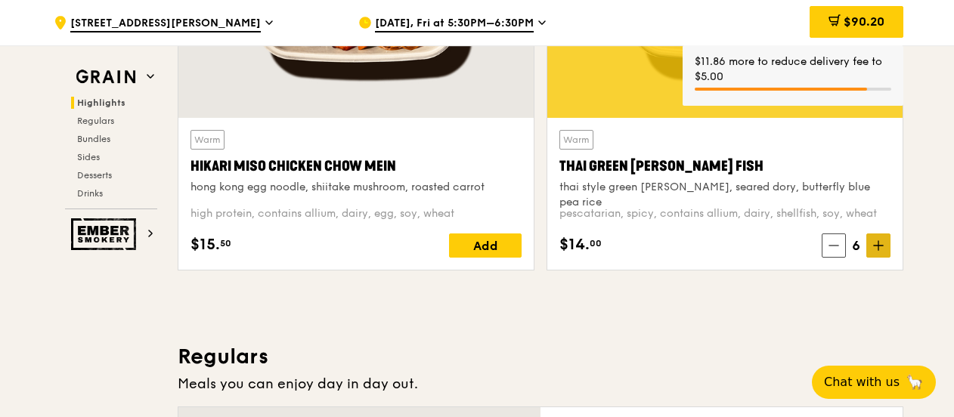
click at [880, 247] on icon at bounding box center [878, 245] width 11 height 11
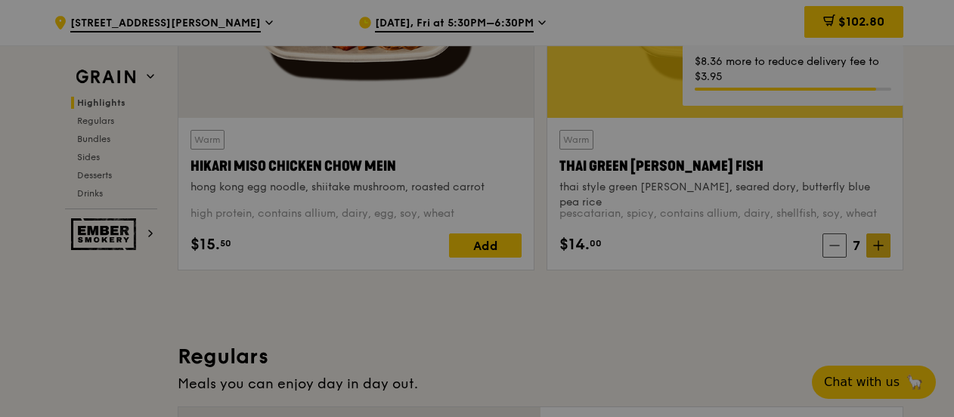
click at [880, 247] on div at bounding box center [477, 208] width 954 height 417
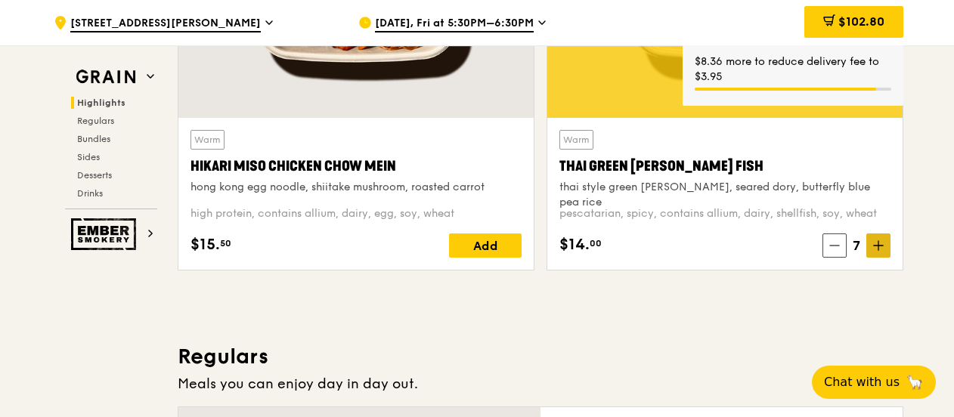
click at [880, 247] on icon at bounding box center [878, 245] width 11 height 11
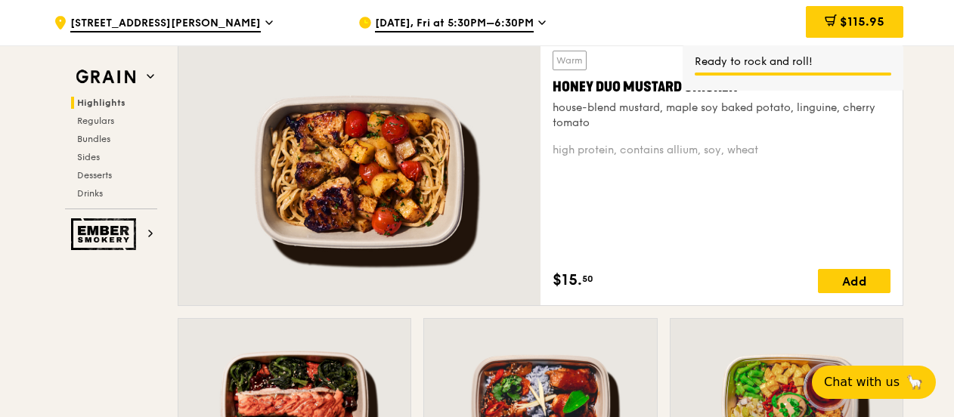
scroll to position [1106, 0]
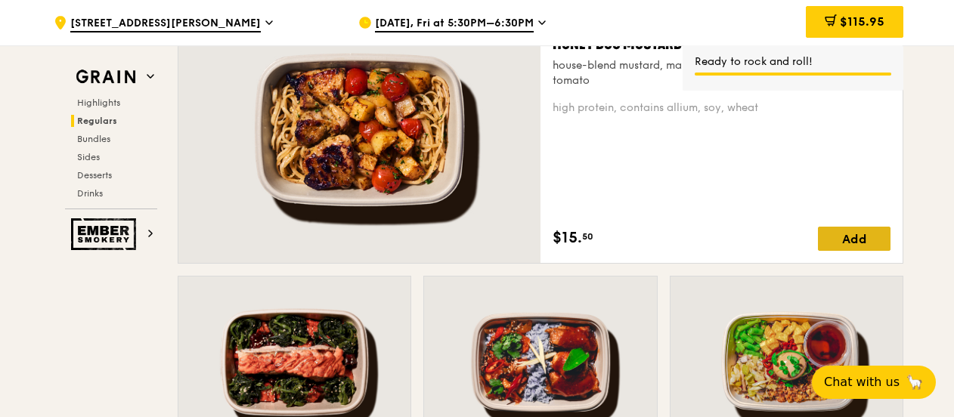
click at [875, 232] on div "Add" at bounding box center [854, 239] width 73 height 24
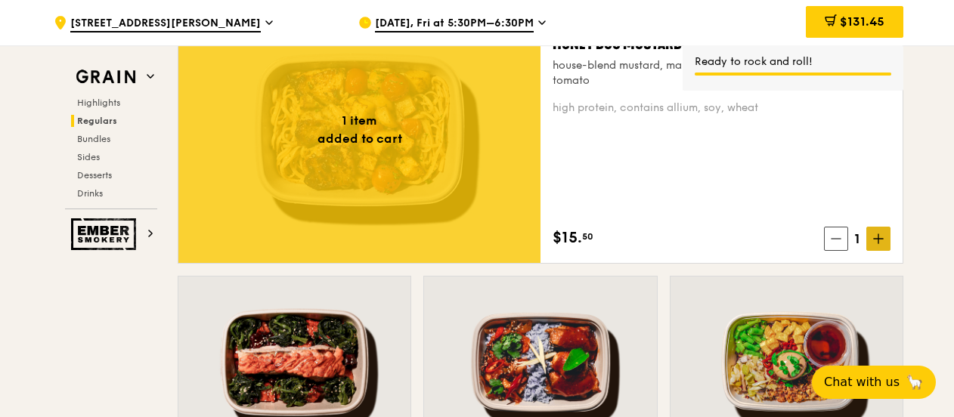
click at [883, 239] on icon at bounding box center [878, 239] width 11 height 11
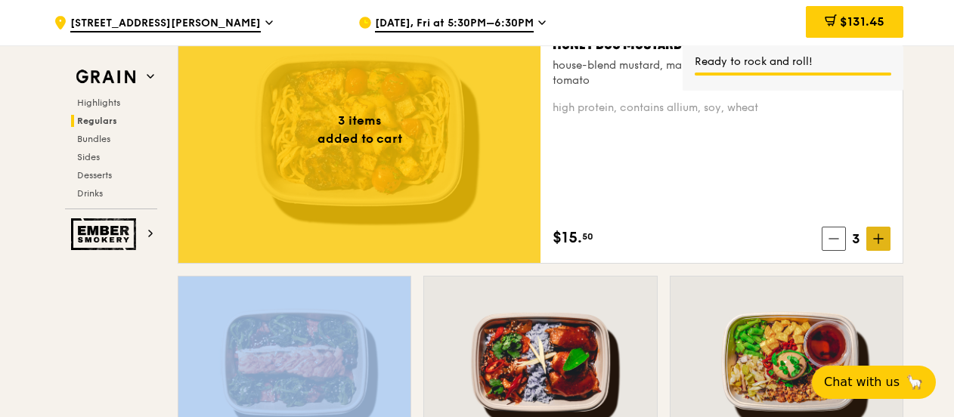
click at [883, 239] on icon at bounding box center [878, 239] width 11 height 11
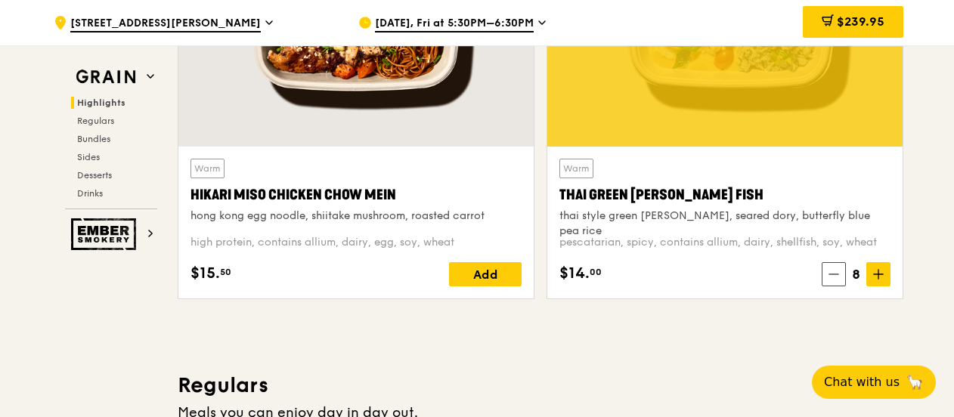
scroll to position [665, 0]
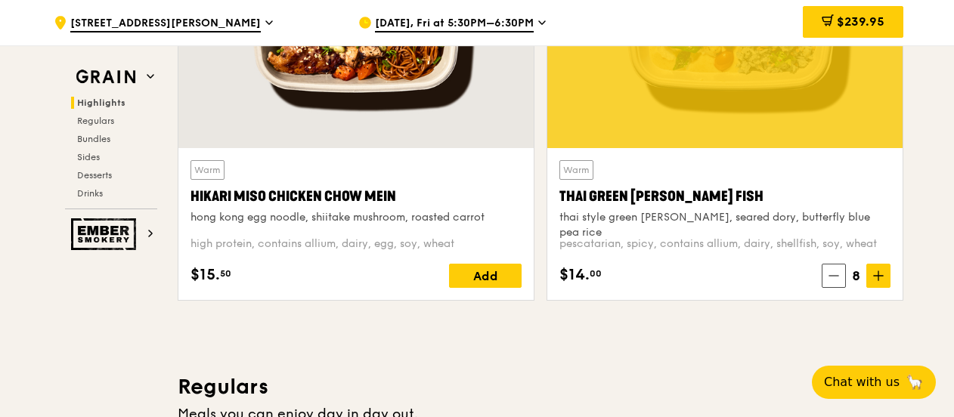
click at [853, 273] on span "8" at bounding box center [856, 275] width 20 height 21
click at [830, 273] on icon at bounding box center [833, 276] width 11 height 11
click at [830, 273] on icon at bounding box center [834, 276] width 11 height 11
click at [830, 273] on icon at bounding box center [833, 276] width 11 height 11
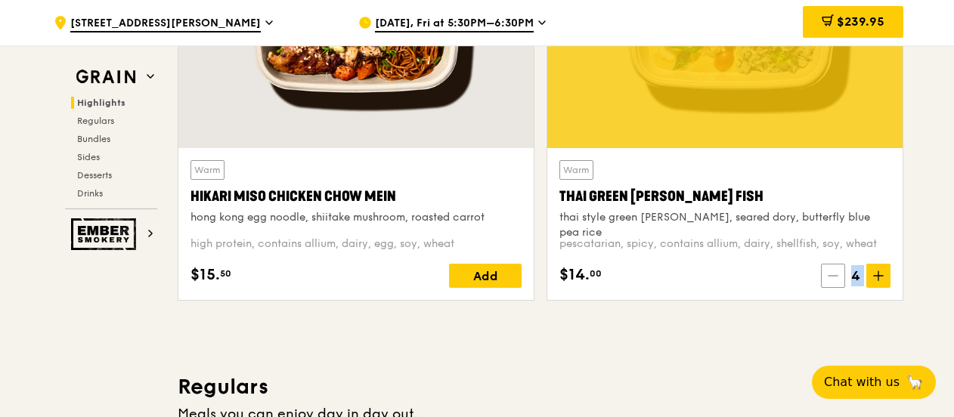
click at [830, 273] on icon at bounding box center [833, 276] width 11 height 11
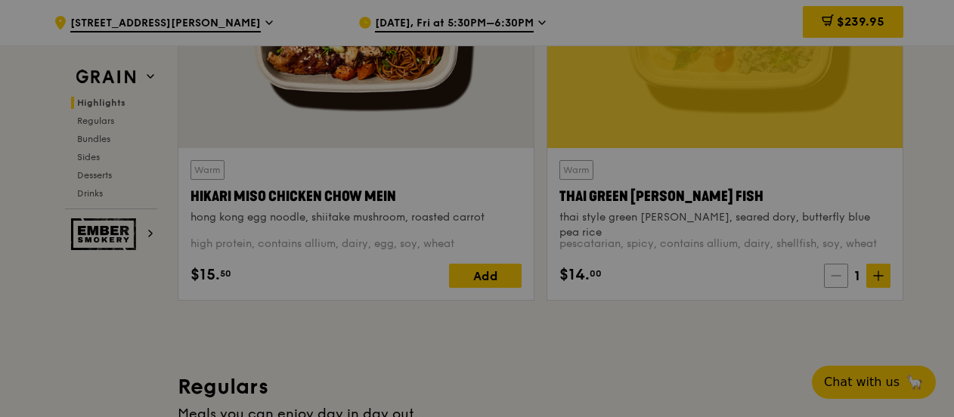
click at [830, 273] on div at bounding box center [477, 208] width 954 height 417
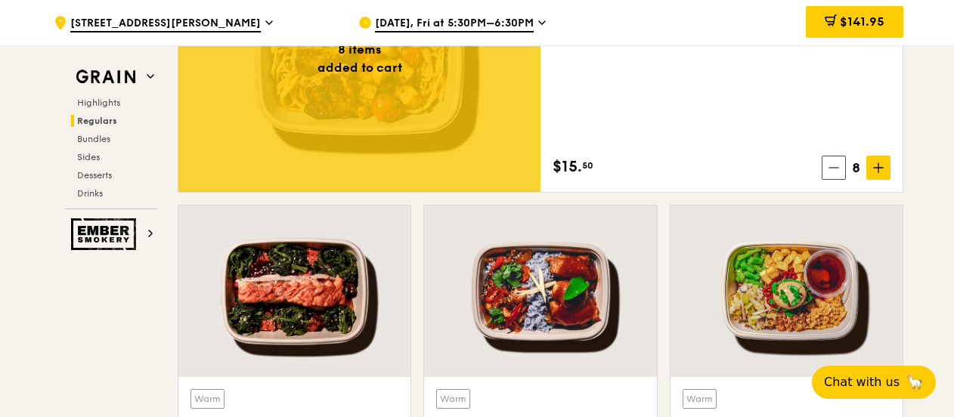
scroll to position [1173, 0]
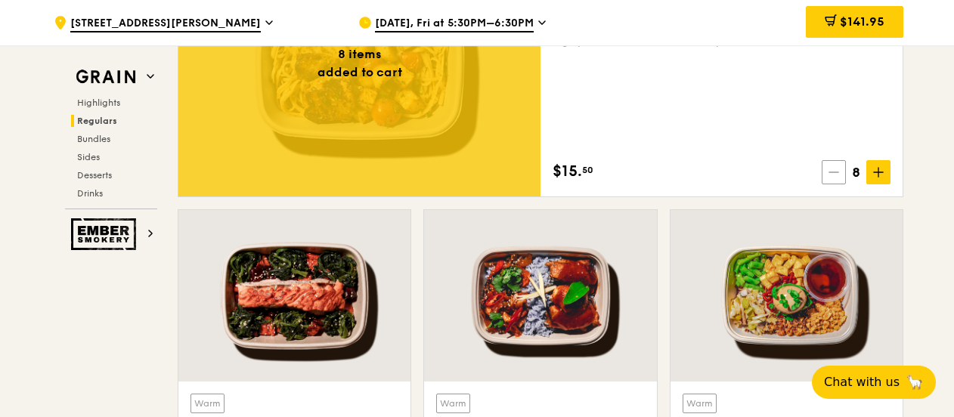
click at [833, 174] on icon at bounding box center [833, 172] width 11 height 11
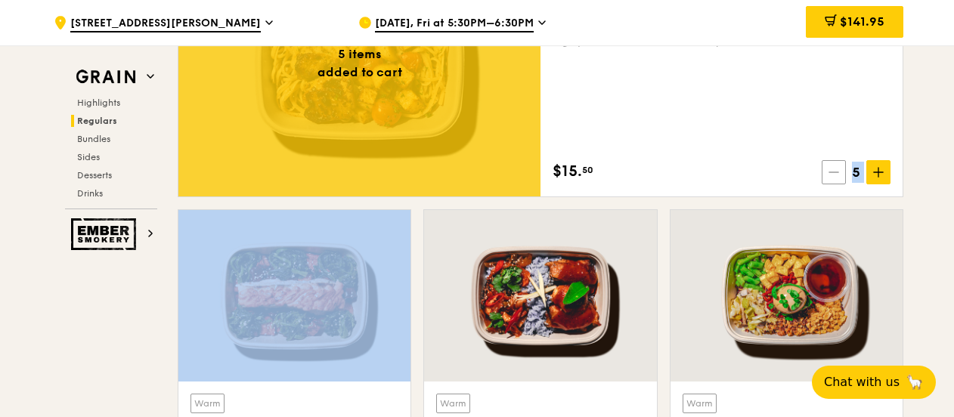
click at [833, 174] on icon at bounding box center [833, 172] width 11 height 11
click at [833, 174] on icon at bounding box center [836, 172] width 11 height 11
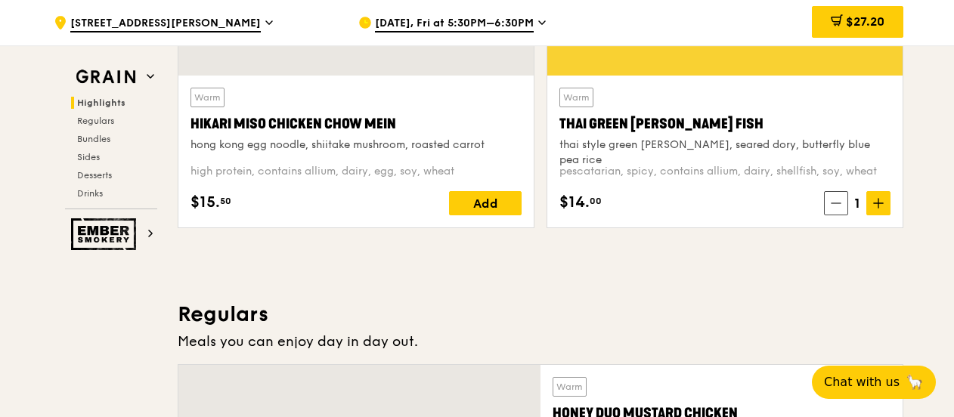
scroll to position [739, 0]
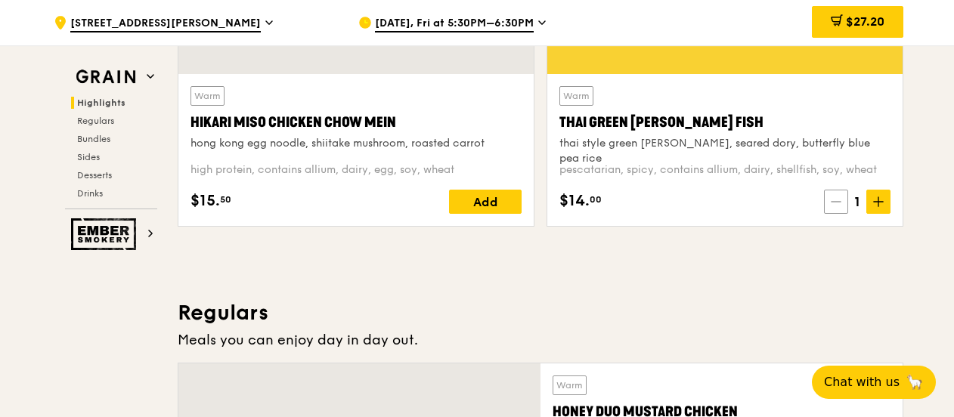
click at [828, 202] on span at bounding box center [836, 202] width 24 height 24
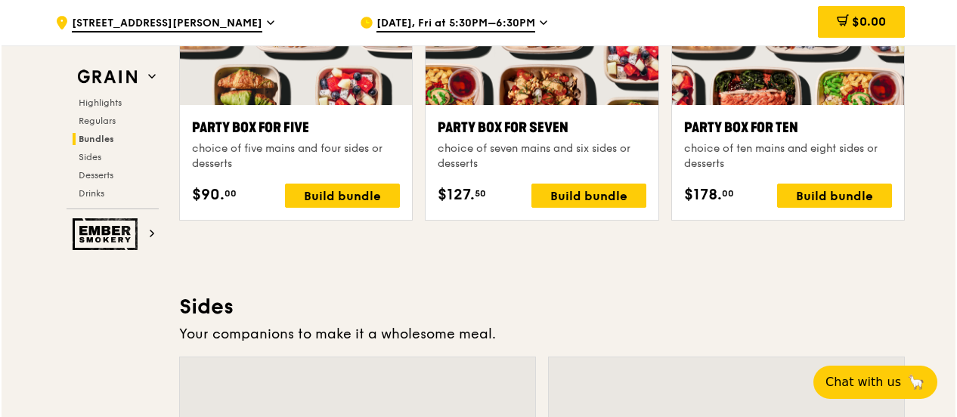
scroll to position [3084, 0]
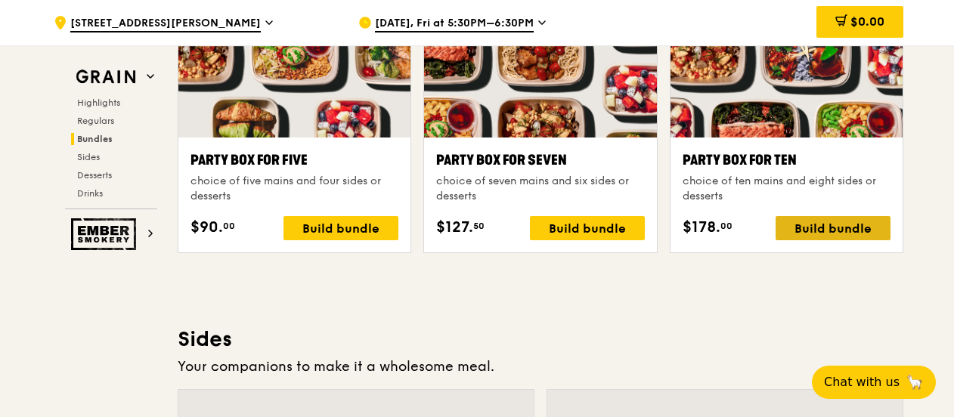
click at [804, 221] on div "Build bundle" at bounding box center [832, 228] width 115 height 24
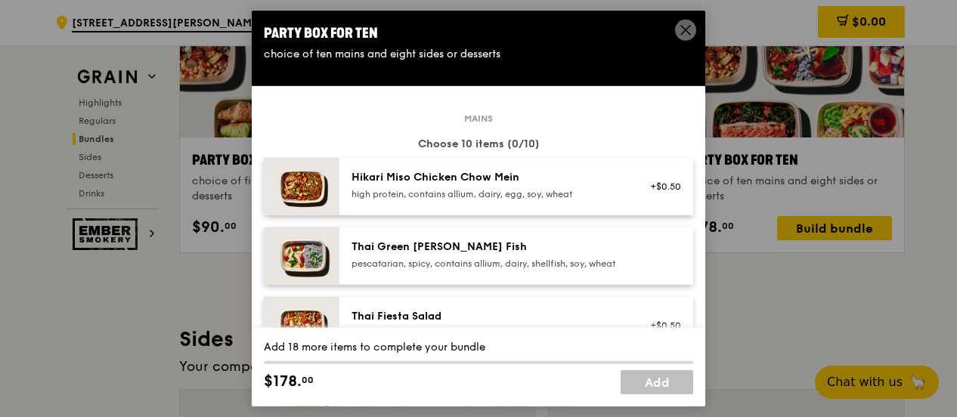
click at [494, 273] on div "Thai Green Curry Fish pescatarian, spicy, contains allium, dairy, shellfish, so…" at bounding box center [486, 256] width 289 height 33
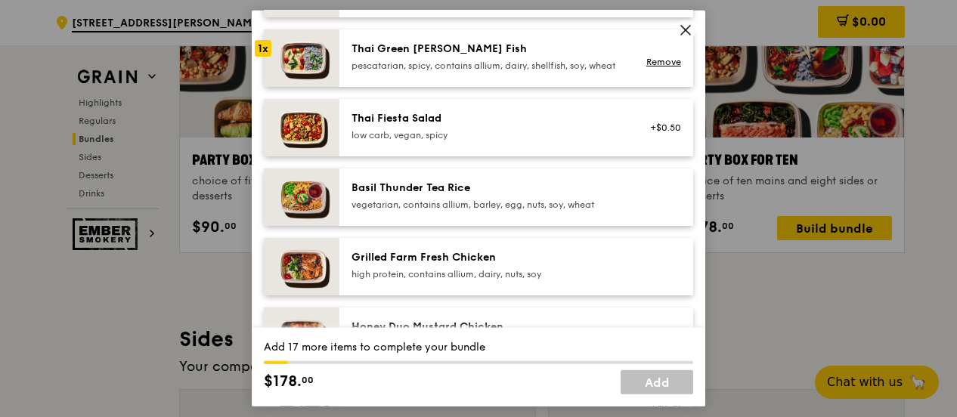
scroll to position [199, 0]
click at [503, 280] on div "high protein, contains allium, dairy, nuts, soy" at bounding box center [486, 274] width 271 height 12
click at [509, 86] on div "Thai Green Curry Fish pescatarian, spicy, contains allium, dairy, shellfish, so…" at bounding box center [516, 57] width 354 height 57
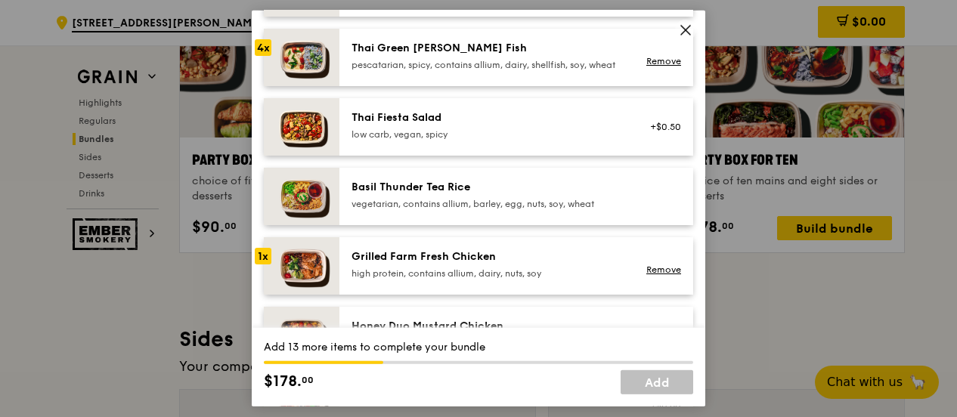
click at [509, 86] on div "Thai Green Curry Fish pescatarian, spicy, contains allium, dairy, shellfish, so…" at bounding box center [516, 57] width 354 height 57
click at [481, 265] on div "Grilled Farm Fresh Chicken" at bounding box center [486, 256] width 271 height 15
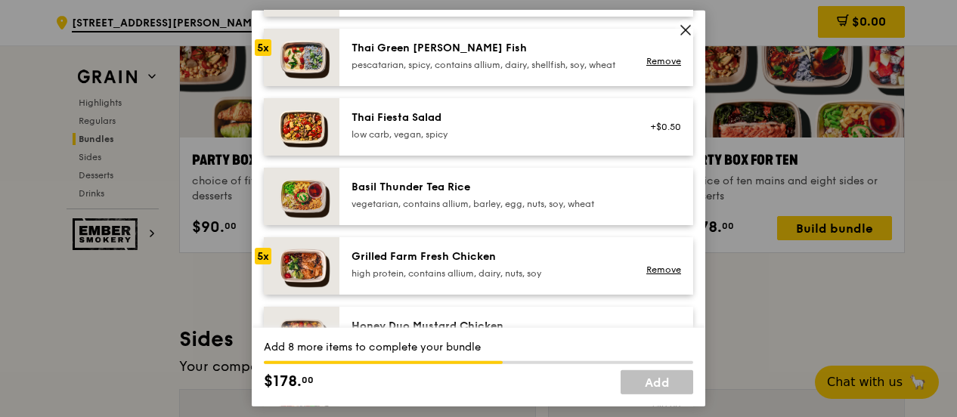
click at [481, 265] on div "Grilled Farm Fresh Chicken" at bounding box center [486, 256] width 271 height 15
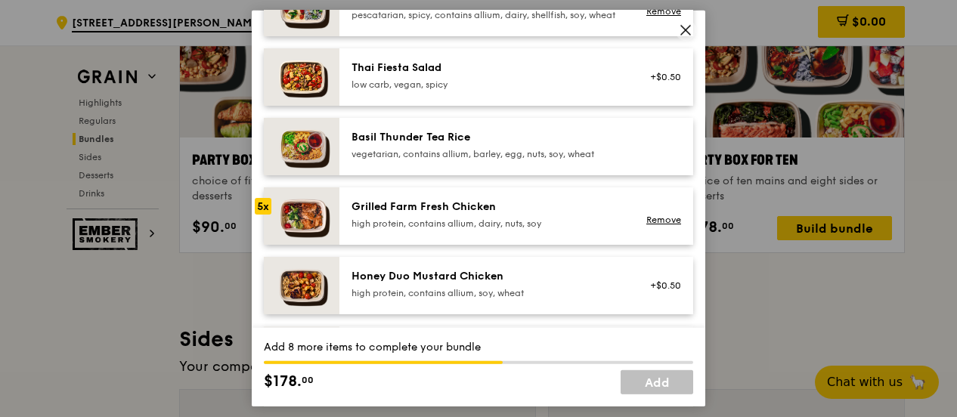
scroll to position [252, 0]
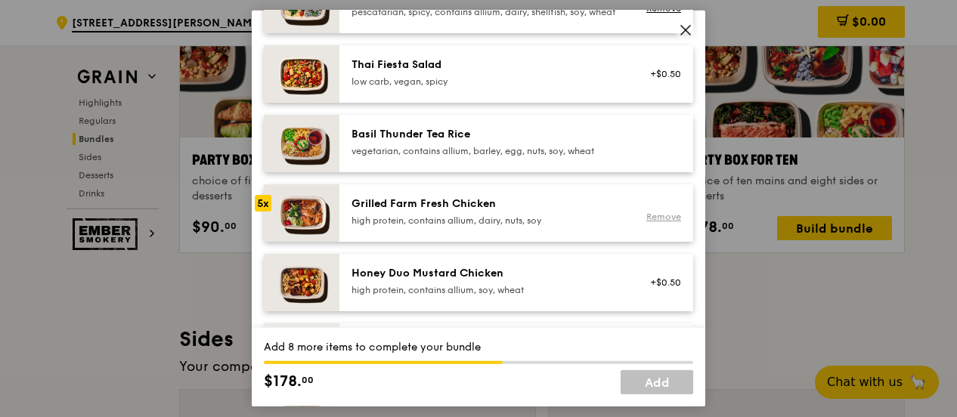
click at [646, 221] on link "Remove" at bounding box center [663, 216] width 35 height 11
click at [490, 296] on div "high protein, contains allium, soy, wheat" at bounding box center [486, 290] width 271 height 12
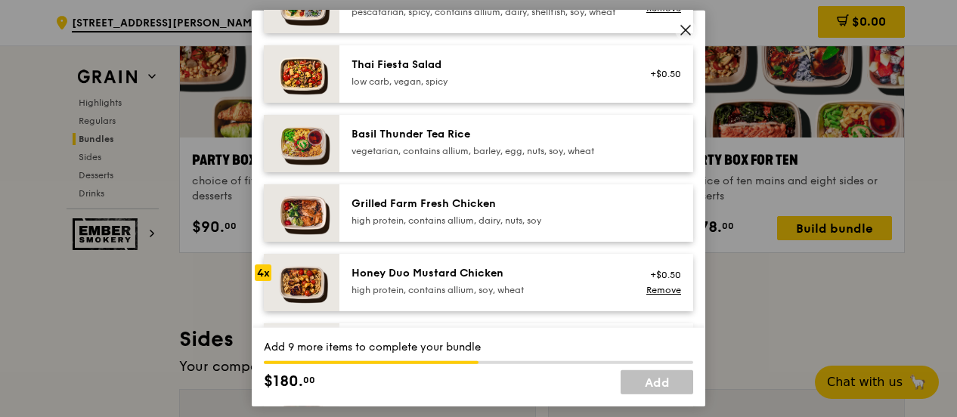
click at [490, 296] on div "high protein, contains allium, soy, wheat" at bounding box center [486, 290] width 271 height 12
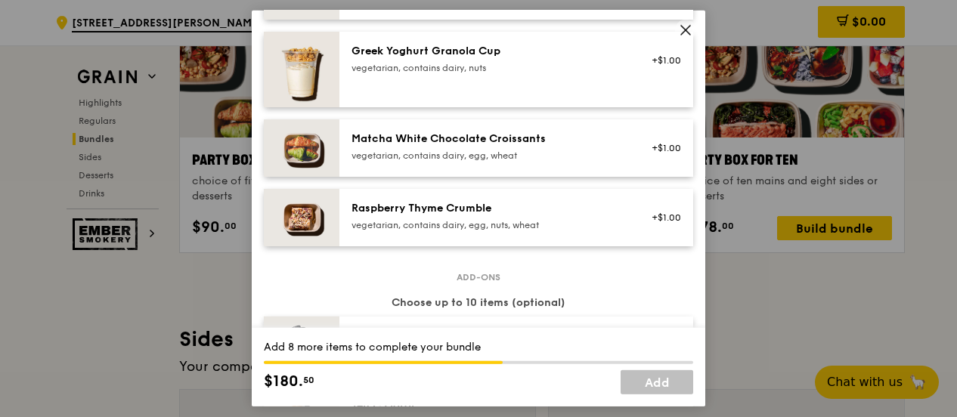
scroll to position [1311, 0]
click at [504, 230] on div "Raspberry Thyme Crumble vegetarian, contains dairy, egg, nuts, wheat" at bounding box center [486, 217] width 271 height 30
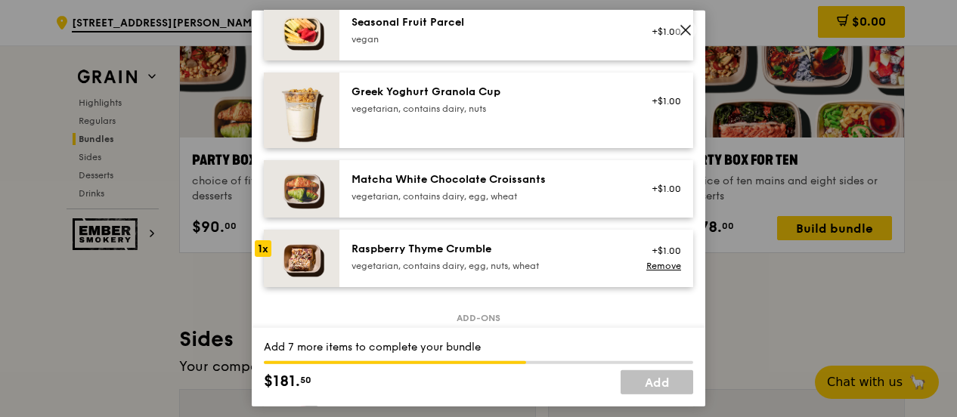
scroll to position [1272, 0]
click at [486, 270] on div "Raspberry Thyme Crumble vegetarian, contains dairy, egg, nuts, wheat" at bounding box center [486, 256] width 271 height 30
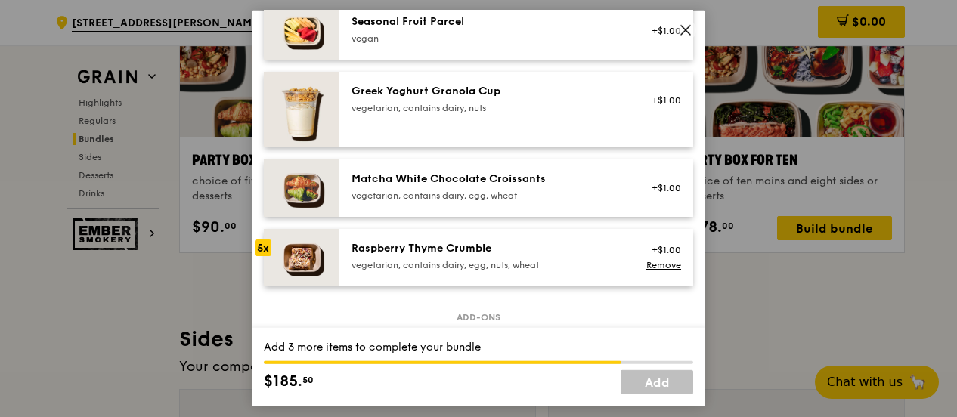
click at [486, 270] on div "Raspberry Thyme Crumble vegetarian, contains dairy, egg, nuts, wheat" at bounding box center [486, 256] width 271 height 30
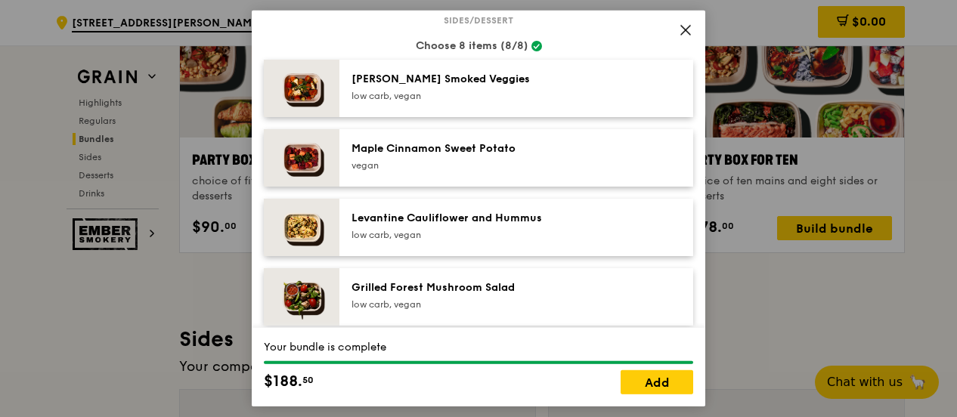
scroll to position [798, 0]
click at [651, 391] on link "Add" at bounding box center [657, 382] width 73 height 24
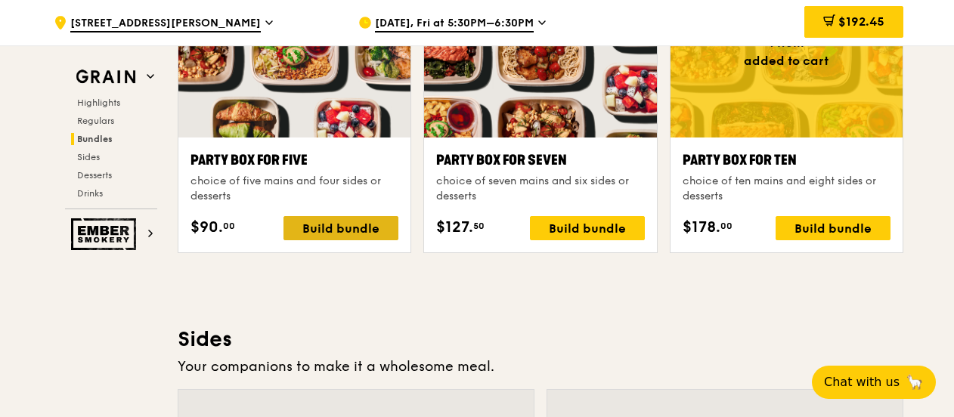
click at [367, 225] on div "Build bundle" at bounding box center [340, 228] width 115 height 24
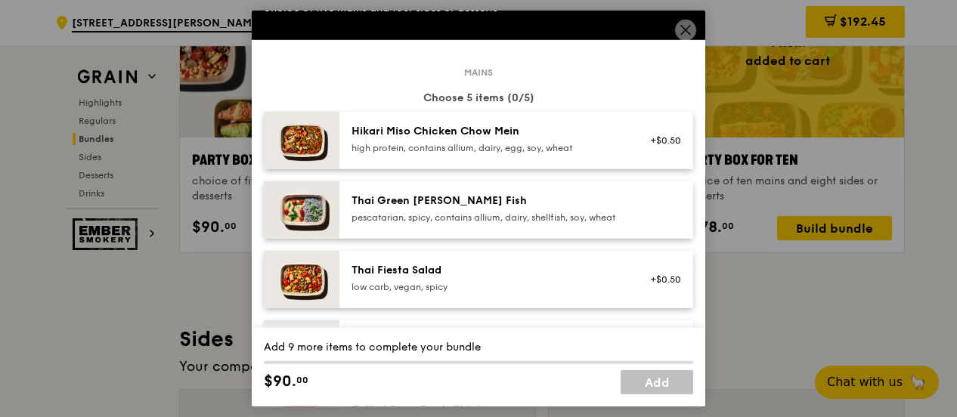
scroll to position [48, 0]
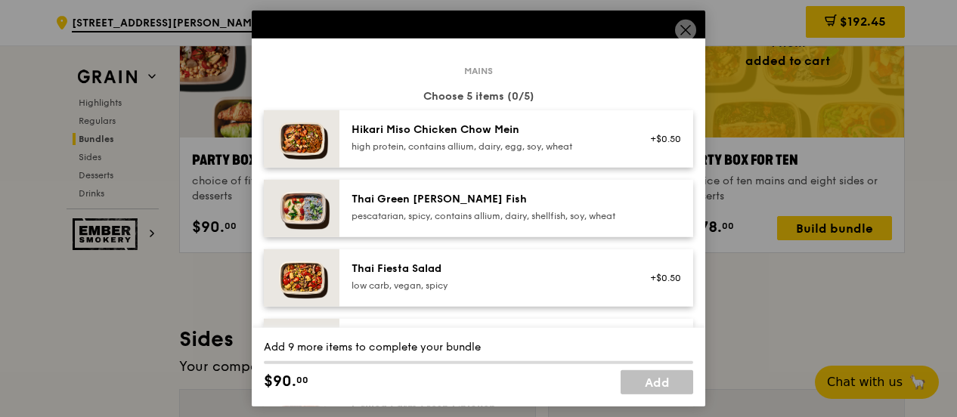
click at [506, 212] on div "pescatarian, spicy, contains allium, dairy, shellfish, soy, wheat" at bounding box center [486, 216] width 271 height 12
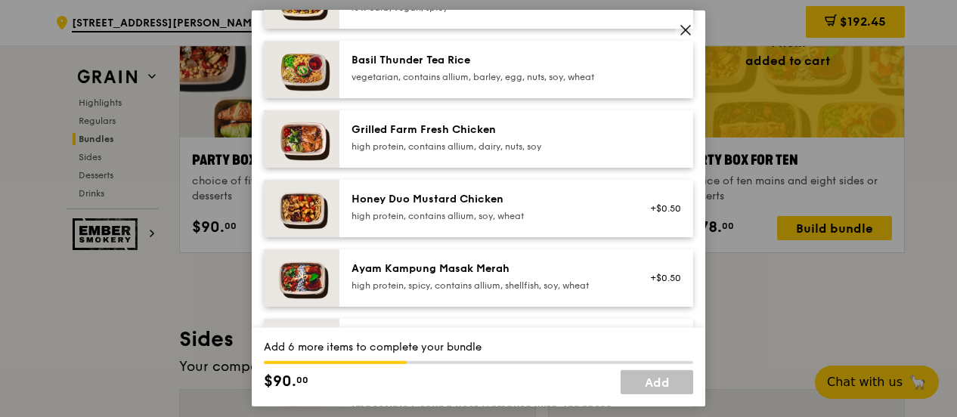
scroll to position [325, 0]
click at [506, 208] on div "Honey Duo Mustard Chicken" at bounding box center [486, 200] width 271 height 15
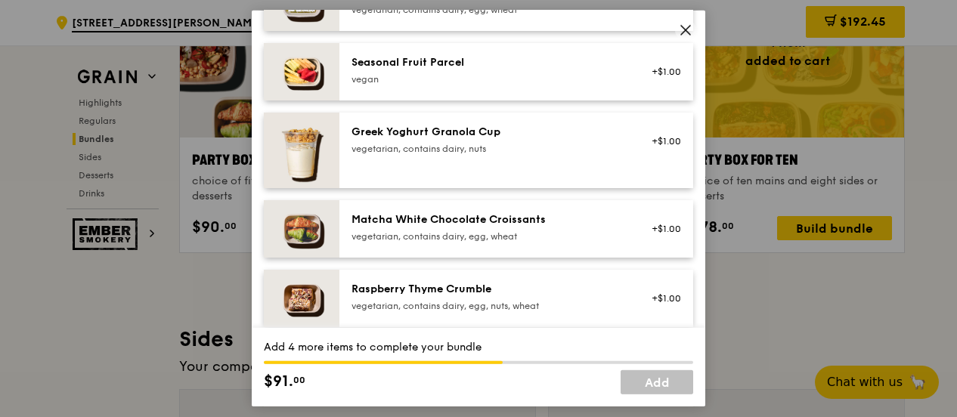
scroll to position [1232, 0]
click at [470, 85] on div "vegan" at bounding box center [486, 79] width 271 height 12
click at [647, 84] on link "Remove" at bounding box center [663, 78] width 35 height 11
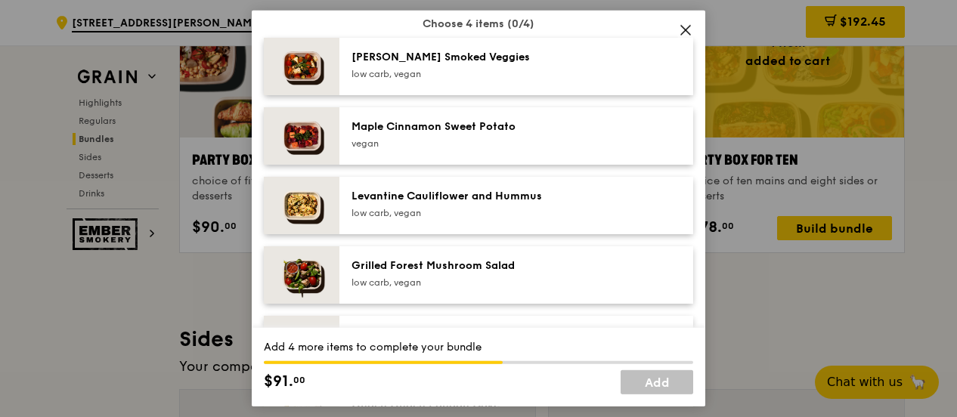
scroll to position [821, 0]
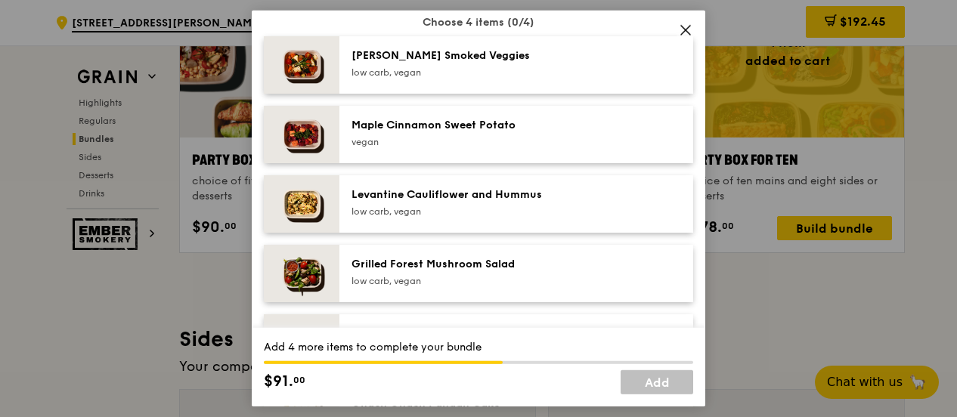
click at [553, 272] on div "Grilled Forest Mushroom Salad" at bounding box center [486, 264] width 271 height 15
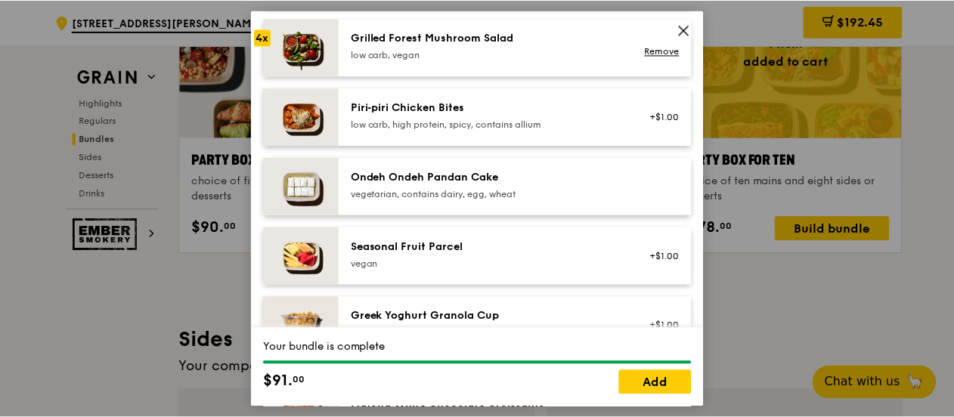
scroll to position [1048, 0]
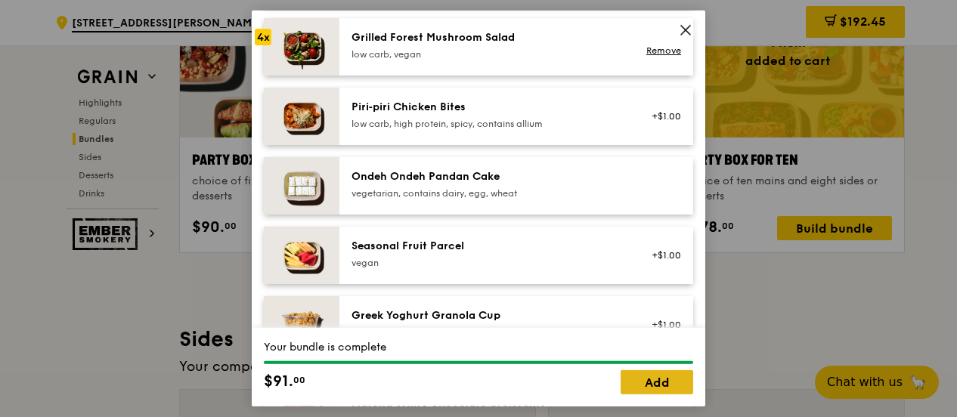
click at [659, 388] on link "Add" at bounding box center [657, 382] width 73 height 24
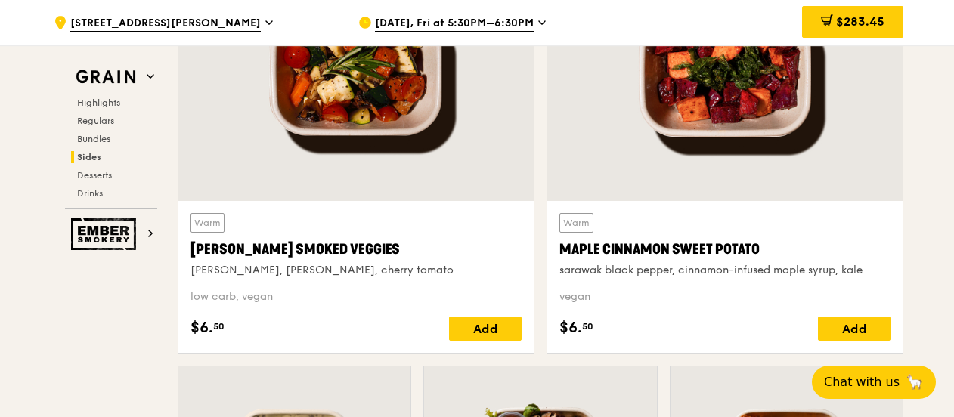
scroll to position [3533, 0]
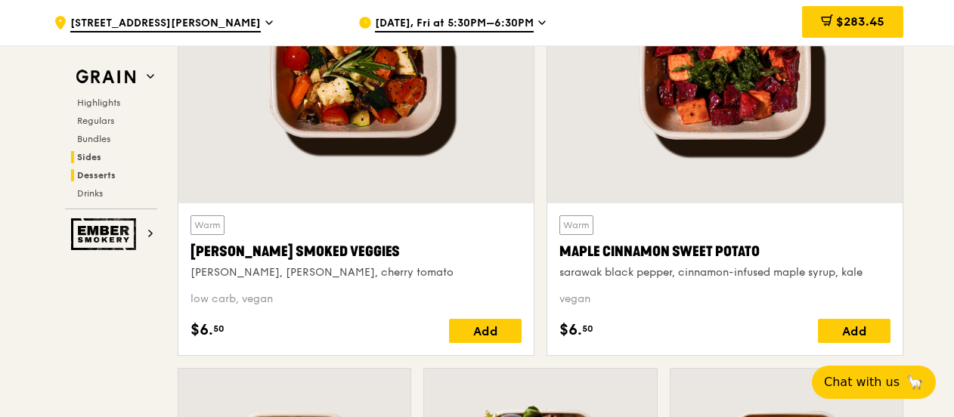
click at [104, 178] on span "Desserts" at bounding box center [96, 175] width 39 height 11
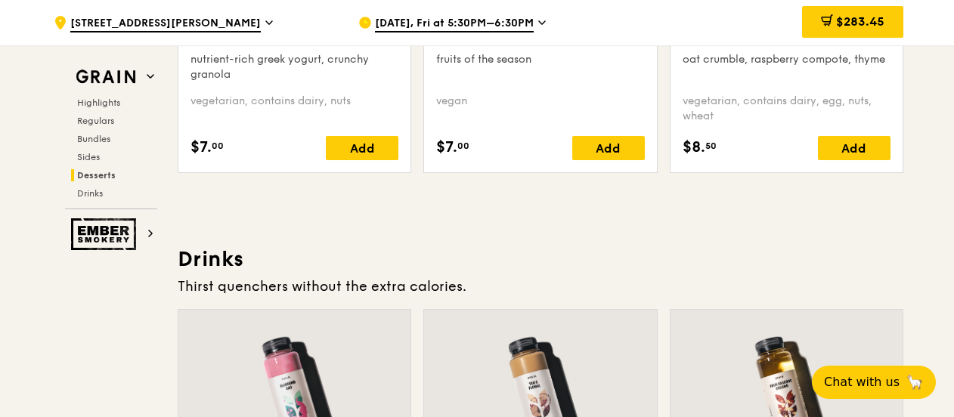
scroll to position [5004, 0]
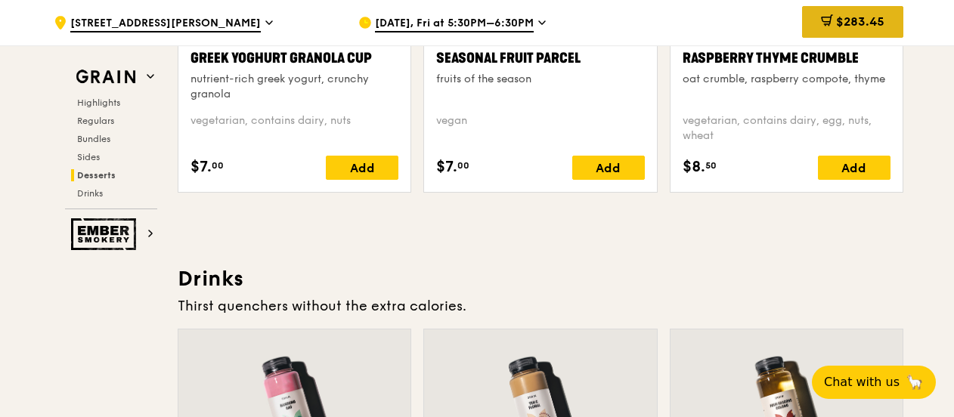
click at [847, 14] on span "$283.45" at bounding box center [860, 21] width 48 height 14
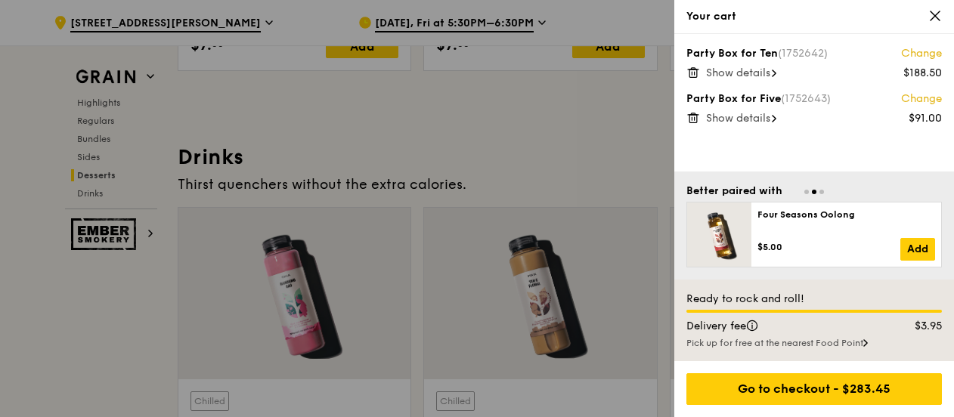
scroll to position [5127, 0]
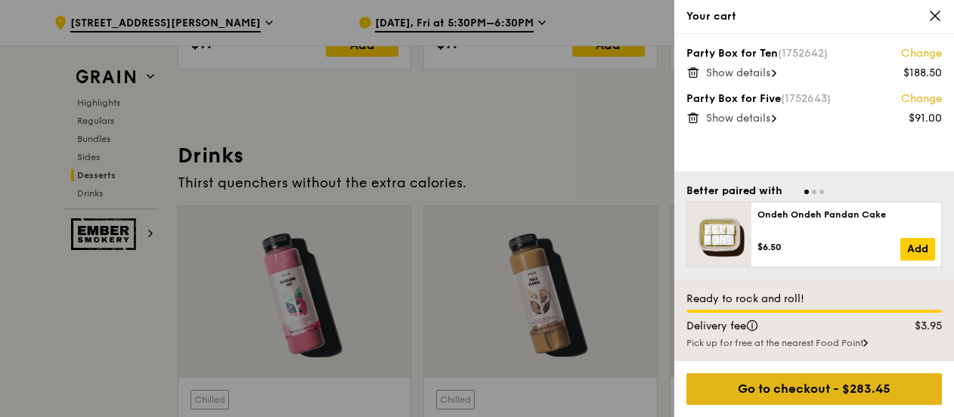
click at [794, 379] on div "Go to checkout - $283.45" at bounding box center [813, 389] width 255 height 32
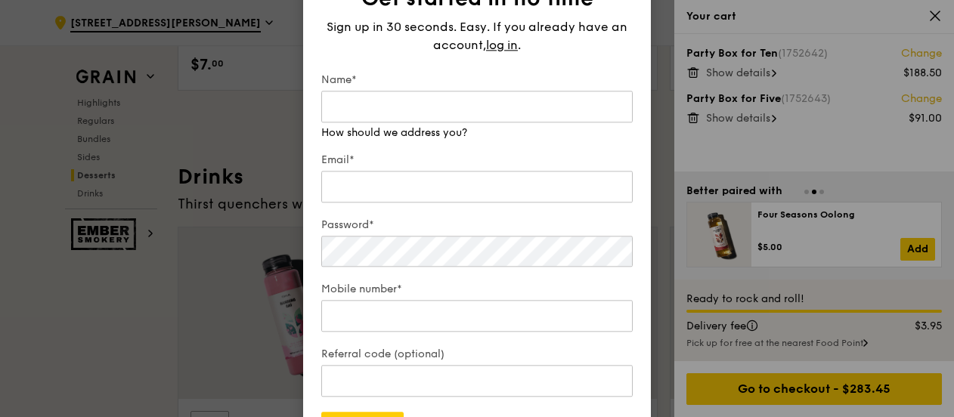
scroll to position [5108, 0]
type input "Elaine"
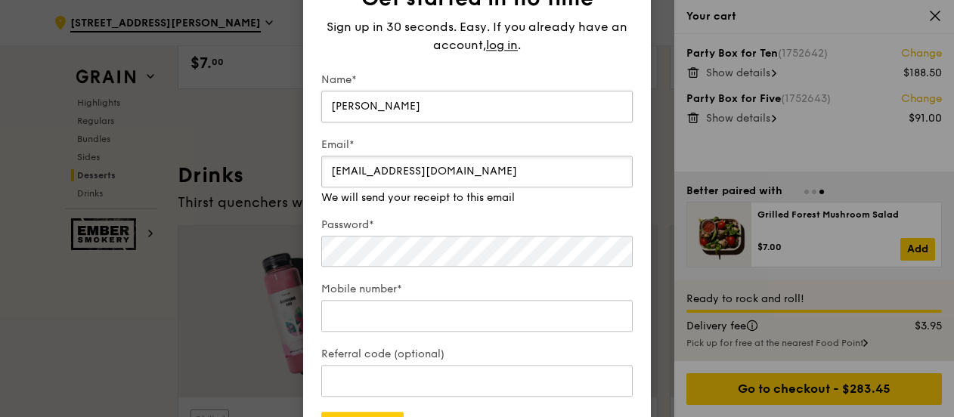
type input "icelollycat@gmail.com"
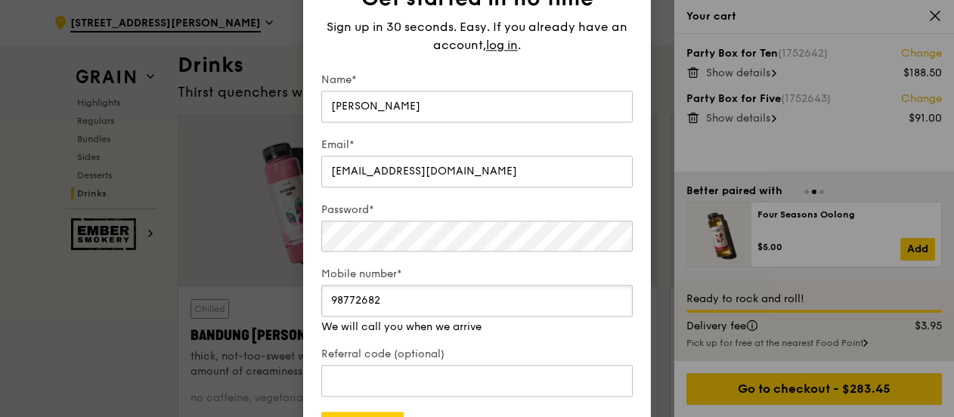
scroll to position [5221, 0]
type input "98772682"
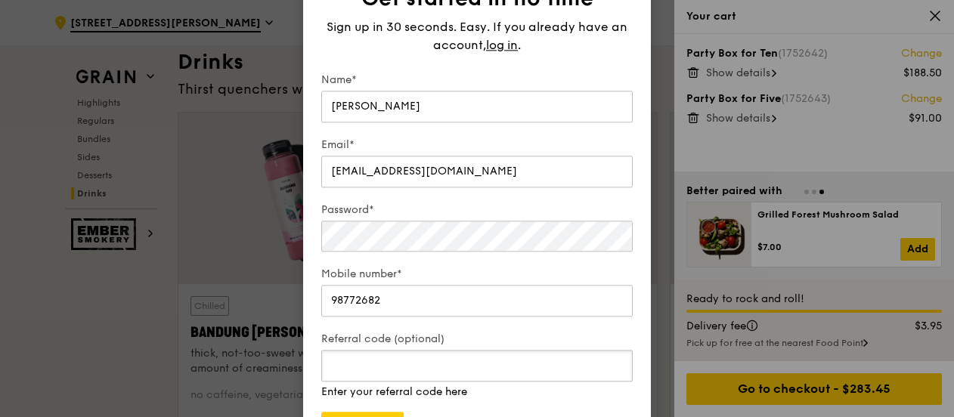
click at [430, 383] on div "Referral code (optional) Enter your referral code here" at bounding box center [476, 367] width 311 height 68
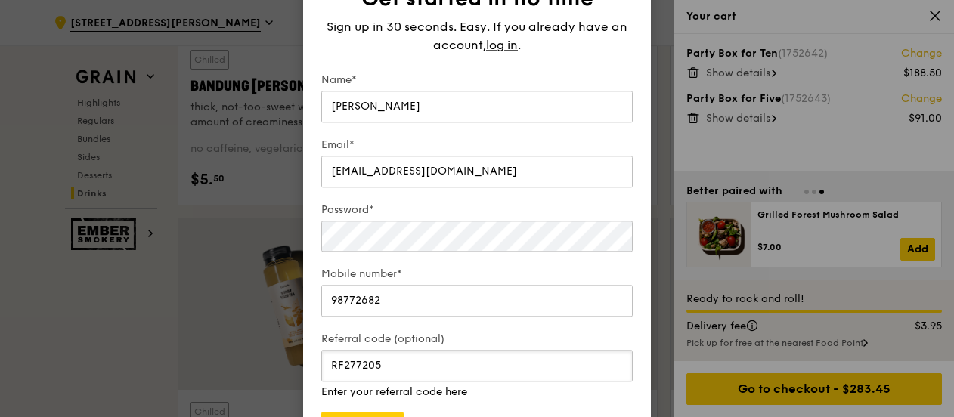
scroll to position [5469, 0]
type input "RF277205"
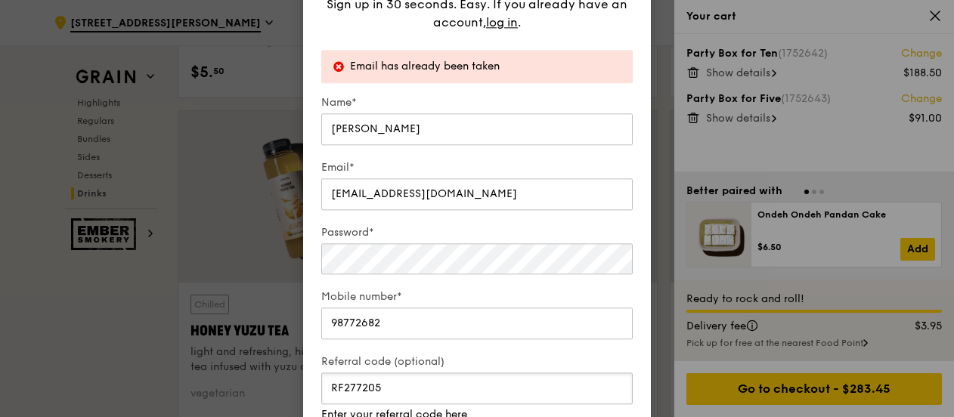
scroll to position [5573, 0]
drag, startPoint x: 400, startPoint y: 385, endPoint x: 296, endPoint y: 383, distance: 103.6
click at [296, 383] on div "Get started in no time Sign up in 30 seconds. Easy. If you already have an acco…" at bounding box center [477, 208] width 954 height 417
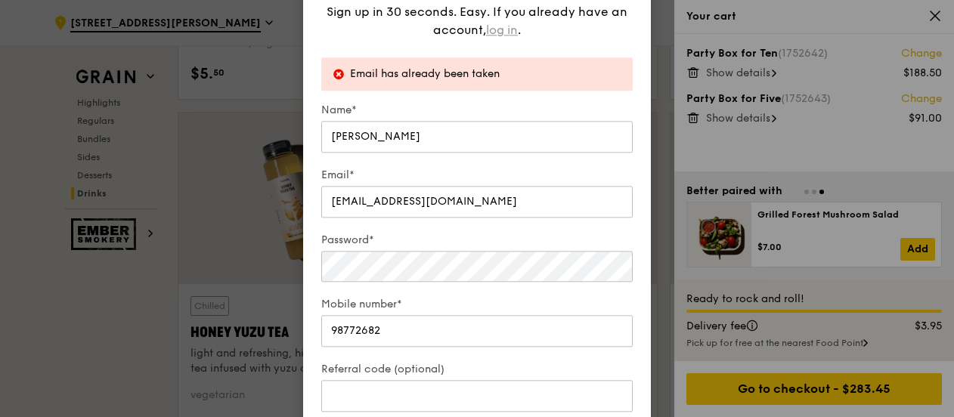
click at [503, 23] on span "log in" at bounding box center [502, 30] width 32 height 18
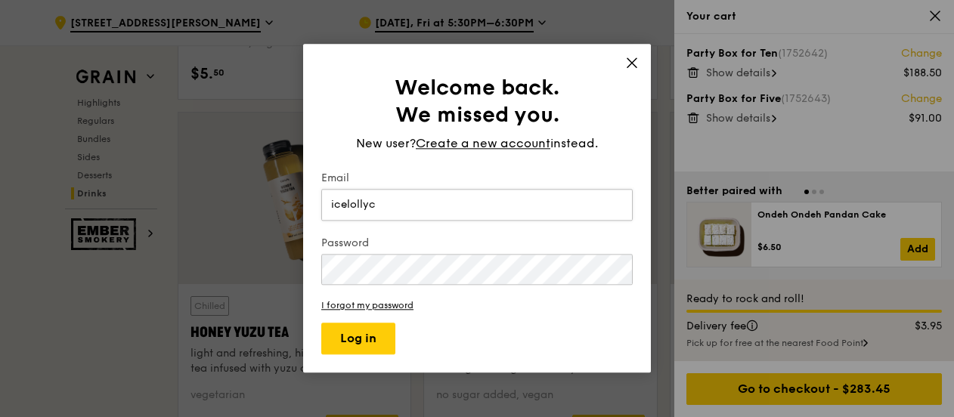
type input "icelollycat@gmail.com"
click at [305, 263] on div "Welcome back. We missed you. New user? Create a new account instead. Email icel…" at bounding box center [477, 208] width 348 height 329
click at [458, 209] on input "icelollycat@gmail.com" at bounding box center [476, 205] width 311 height 32
click at [321, 323] on button "Log in" at bounding box center [358, 339] width 74 height 32
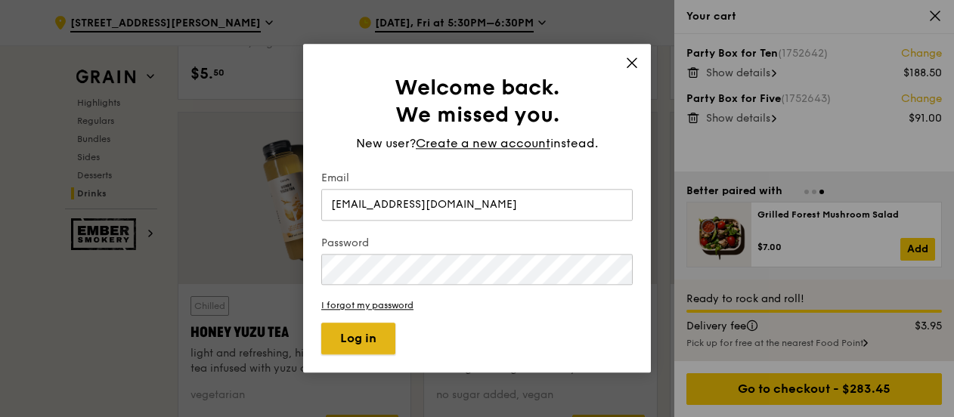
click at [373, 339] on button "Log in" at bounding box center [358, 339] width 74 height 32
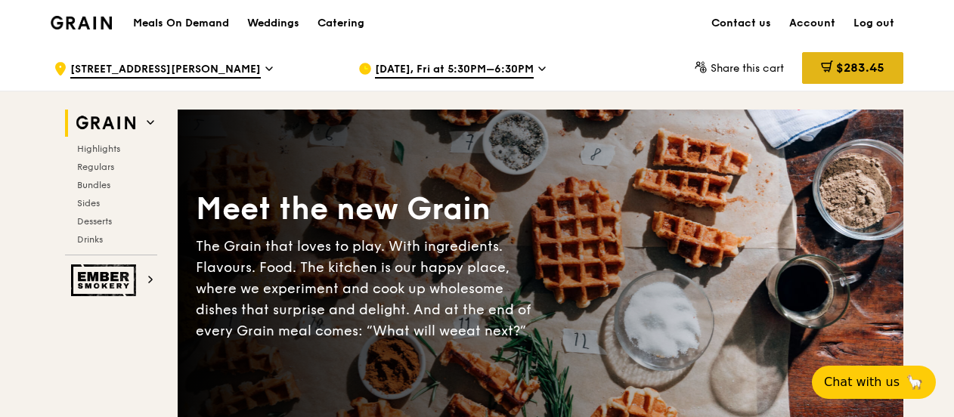
click at [856, 64] on span "$283.45" at bounding box center [860, 67] width 48 height 14
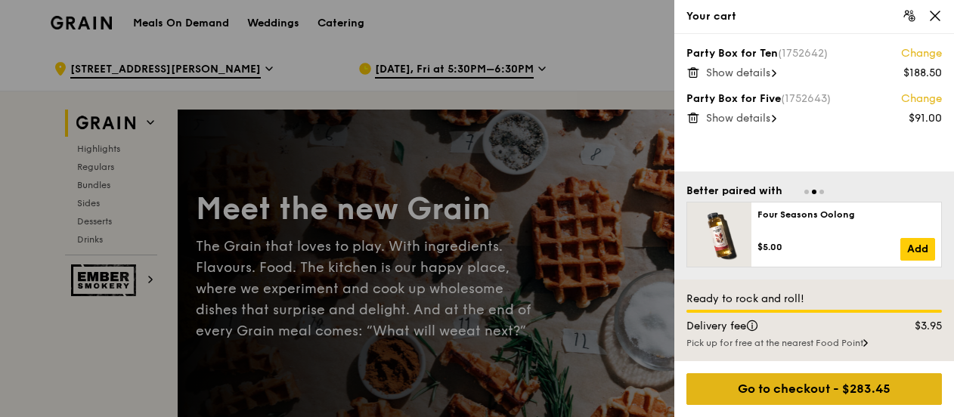
click at [812, 388] on div "Go to checkout - $283.45" at bounding box center [813, 389] width 255 height 32
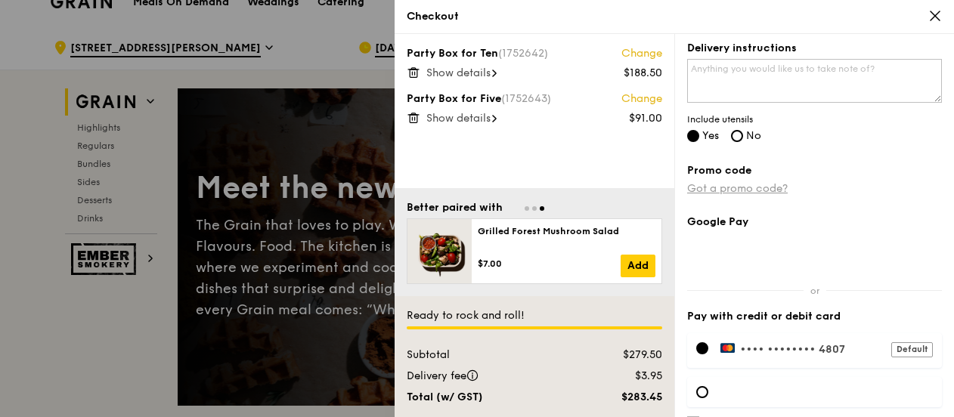
scroll to position [429, 0]
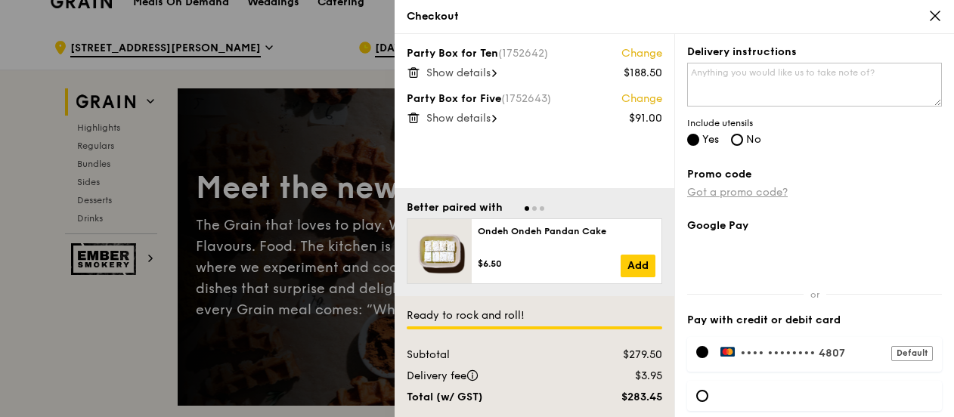
click at [756, 189] on link "Got a promo code?" at bounding box center [737, 192] width 101 height 13
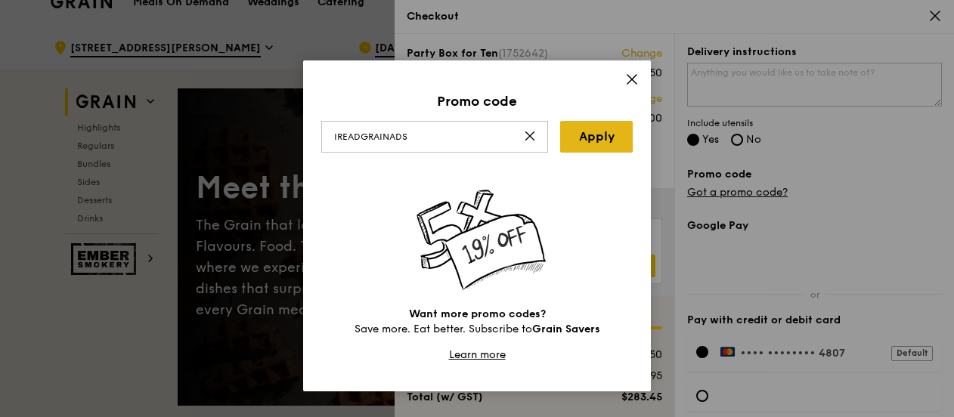
click at [616, 130] on link "Apply" at bounding box center [596, 137] width 73 height 32
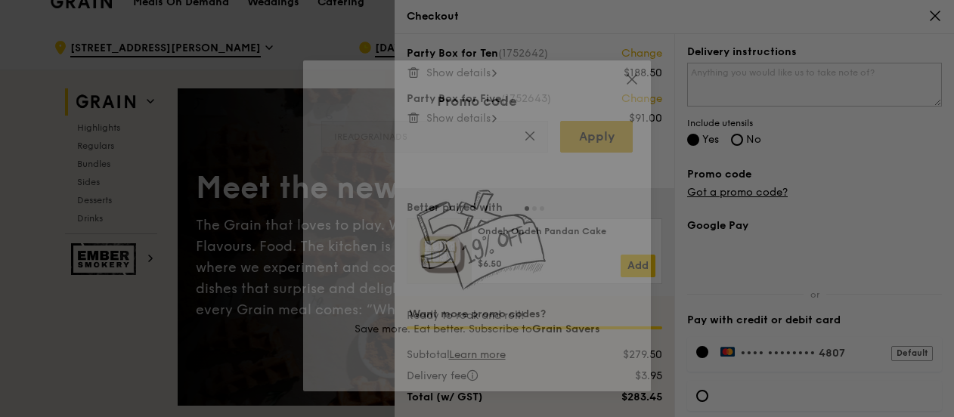
type input "IREADGRAINADS"
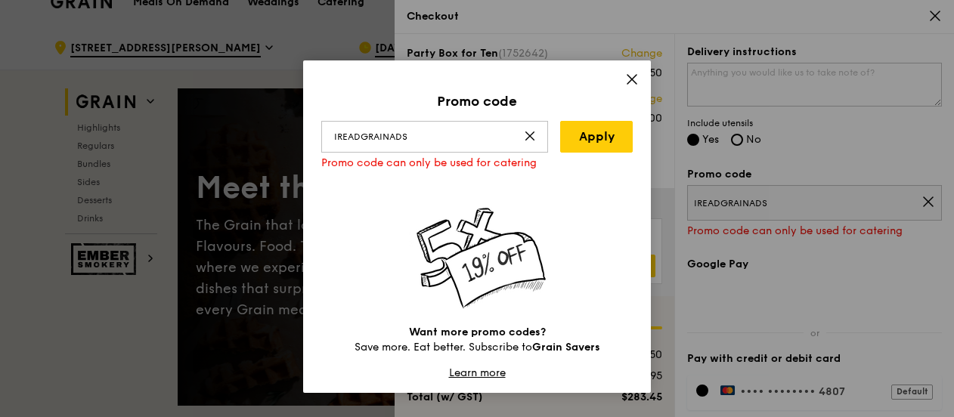
click at [629, 80] on icon at bounding box center [631, 79] width 9 height 9
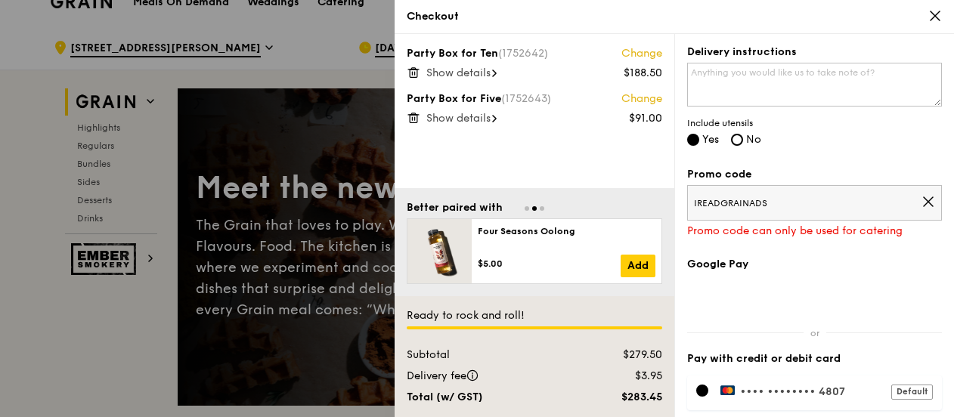
click at [921, 197] on icon at bounding box center [928, 202] width 14 height 14
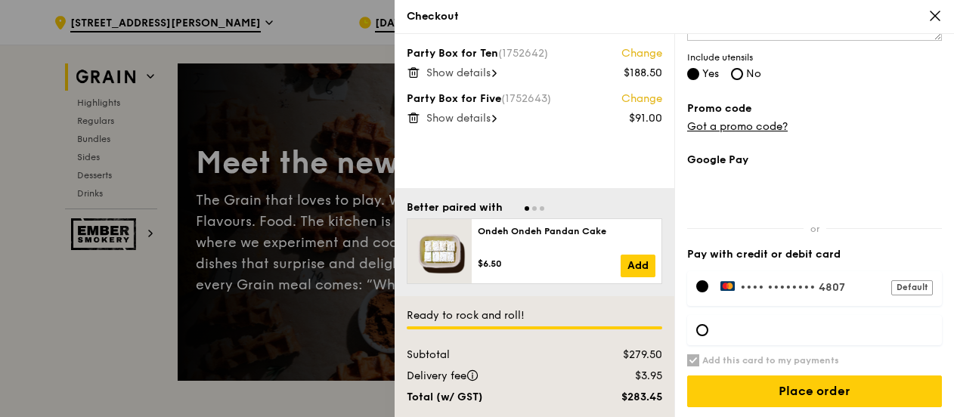
scroll to position [53, 0]
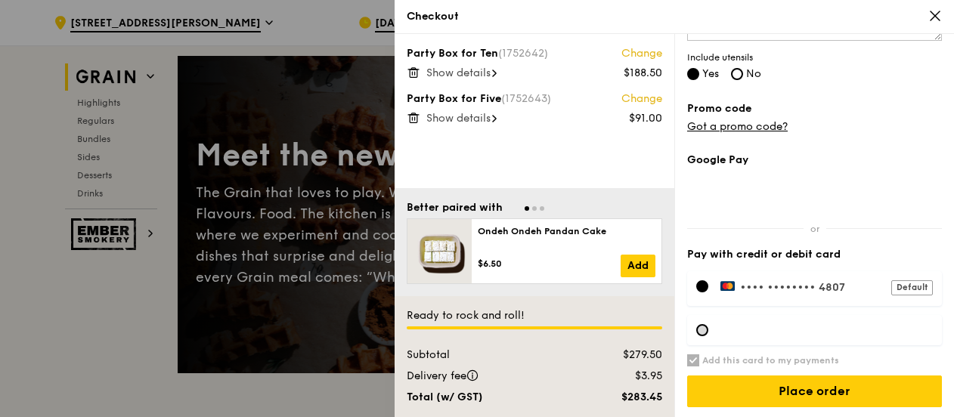
click at [706, 330] on div at bounding box center [702, 330] width 12 height 12
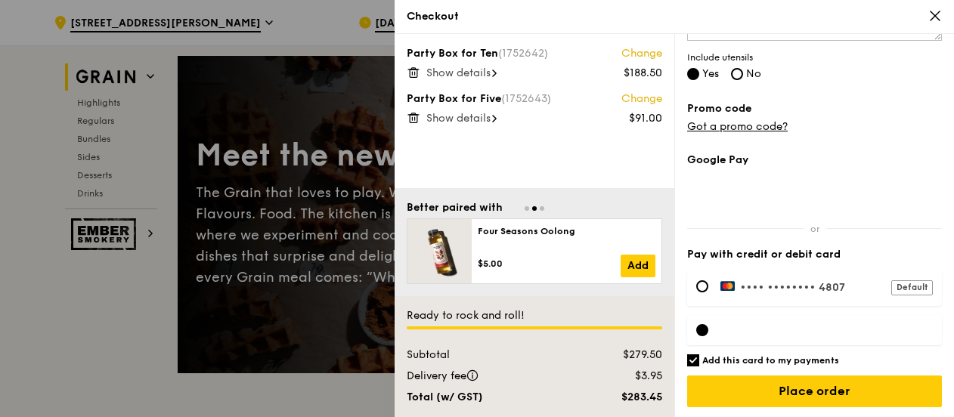
scroll to position [157, 0]
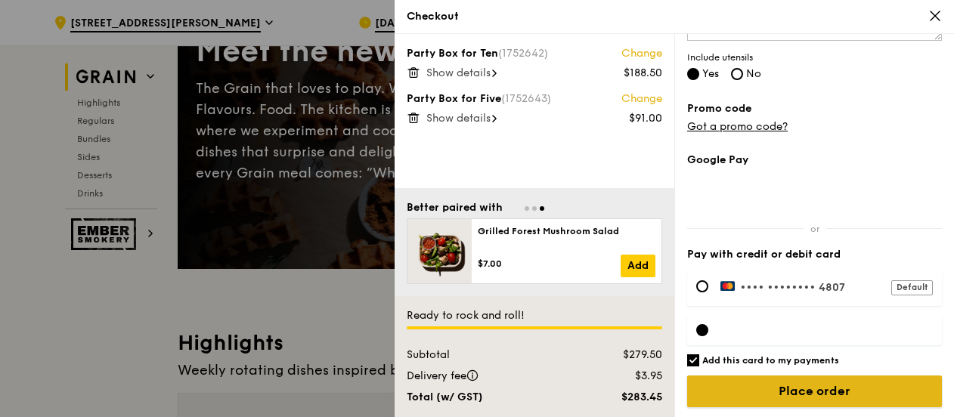
click at [812, 381] on input "Place order" at bounding box center [814, 392] width 255 height 32
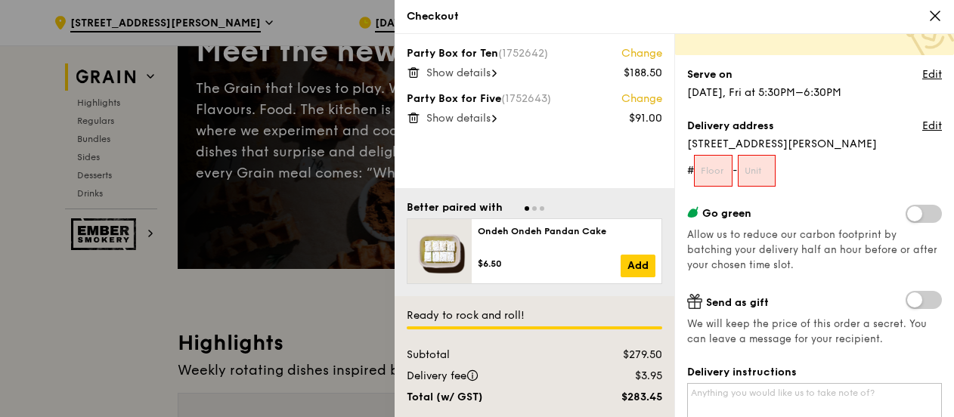
scroll to position [110, 0]
click at [723, 175] on input "text" at bounding box center [713, 170] width 39 height 32
type input "0"
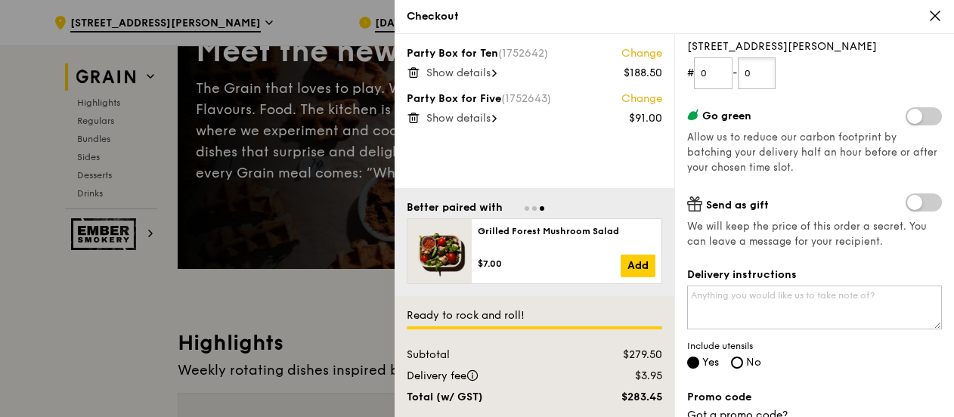
scroll to position [244, 0]
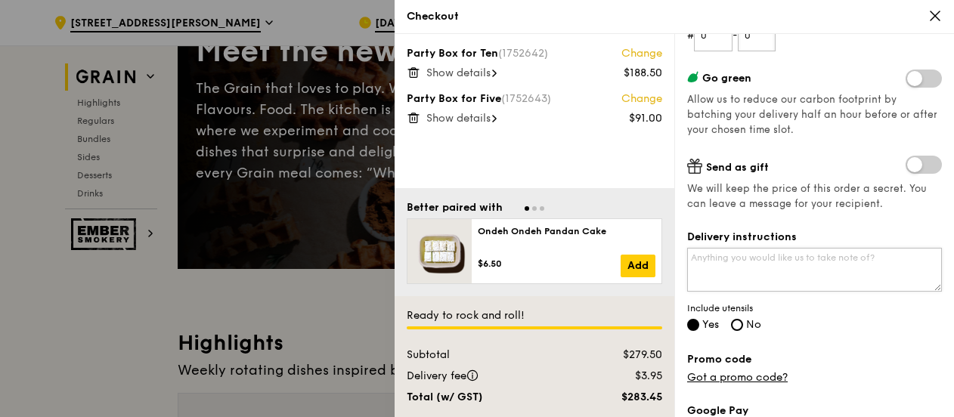
type input "0"
click at [726, 263] on textarea "Delivery instructions" at bounding box center [814, 270] width 255 height 44
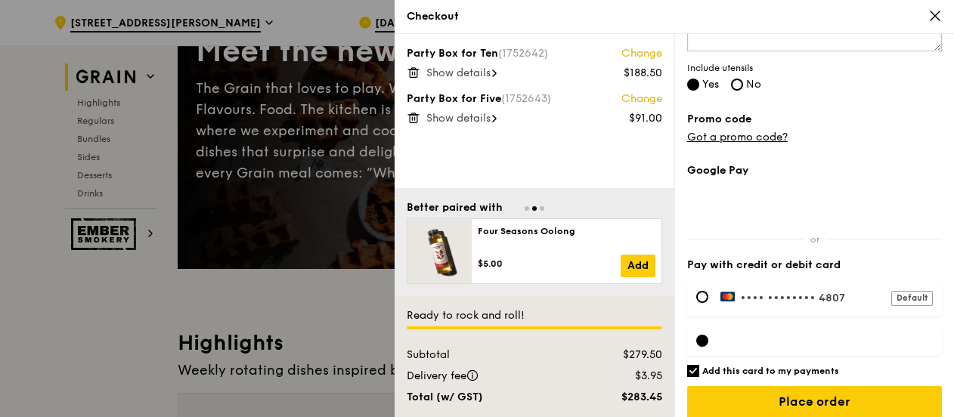
scroll to position [495, 0]
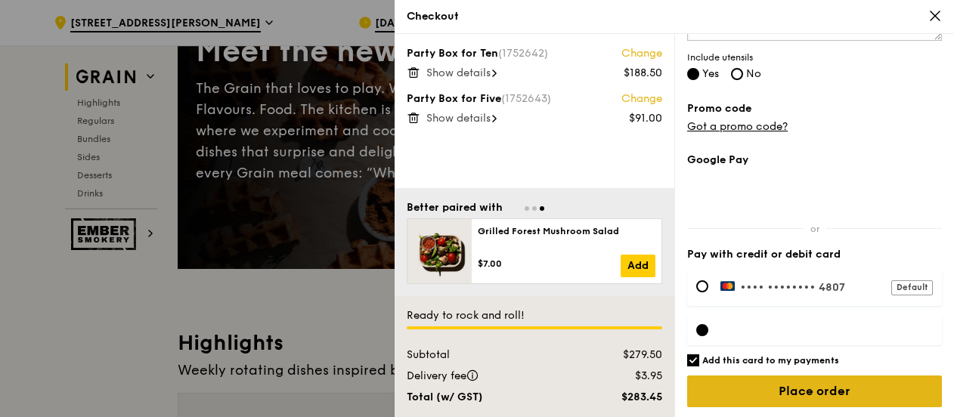
type textarea "ACS International School - please try to deliver between 6:00 to 6:30pm, thanks!"
click at [798, 385] on input "Place order" at bounding box center [814, 392] width 255 height 32
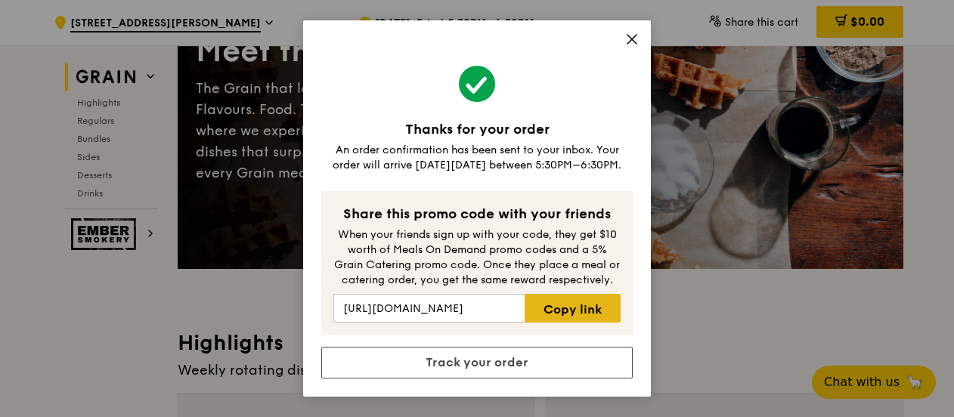
click at [593, 306] on link "Copy link" at bounding box center [573, 308] width 96 height 29
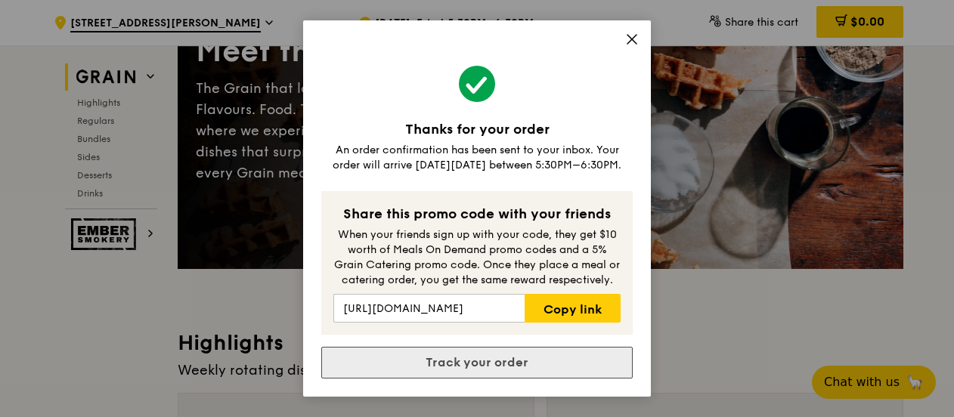
click at [491, 360] on link "Track your order" at bounding box center [476, 363] width 311 height 32
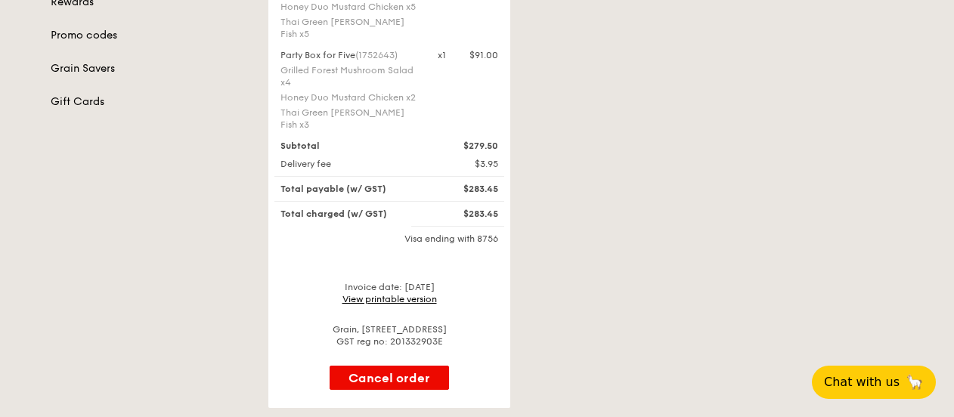
scroll to position [214, 0]
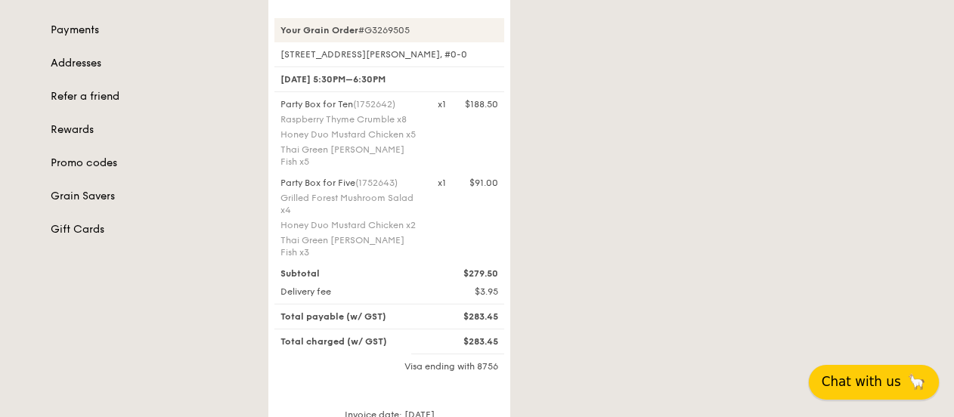
click at [848, 385] on span "Chat with us" at bounding box center [861, 382] width 79 height 19
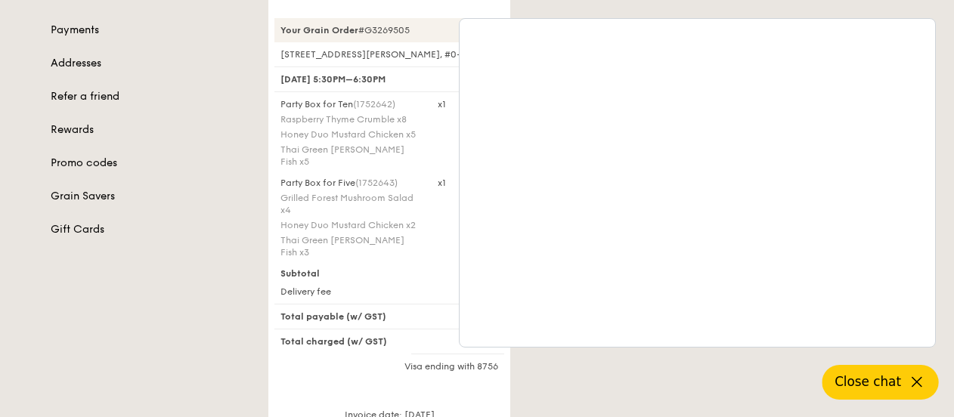
click at [193, 324] on div "Orders Profile Payments Addresses Refer a friend Rewards Promo codes Grain Save…" at bounding box center [477, 246] width 871 height 580
click at [528, 8] on div "Tracking for this order will be available on Aug 15 Your Grain Order #G3269505 …" at bounding box center [585, 246] width 653 height 580
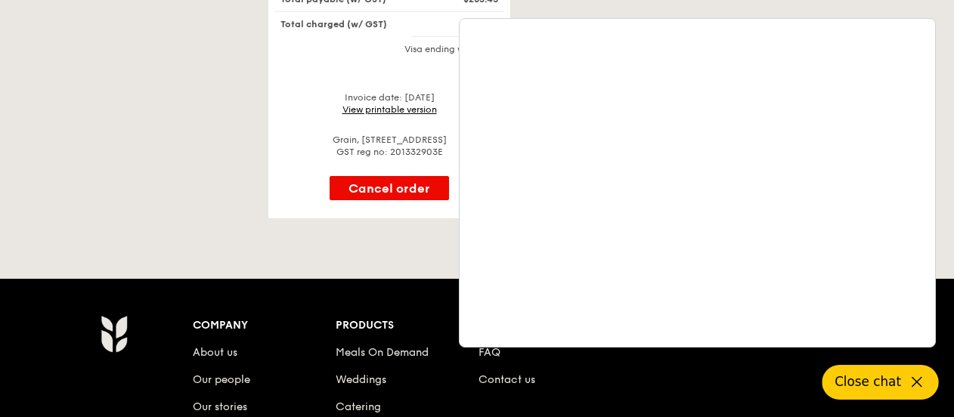
scroll to position [522, 0]
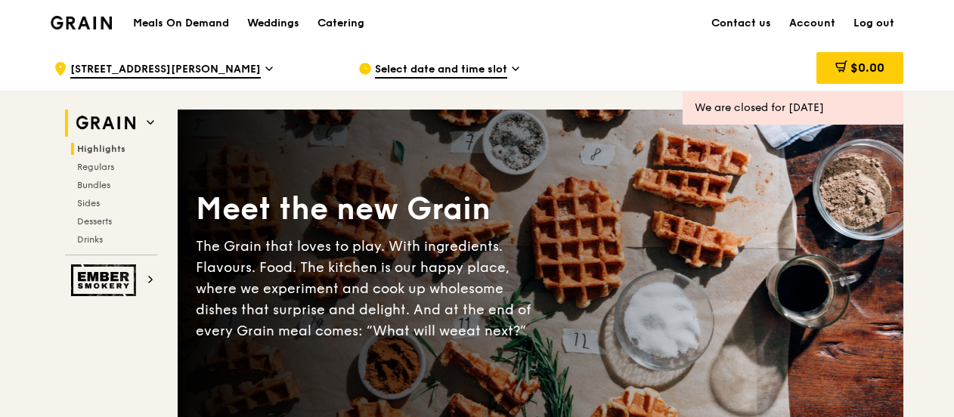
click at [107, 147] on span "Highlights" at bounding box center [101, 149] width 48 height 11
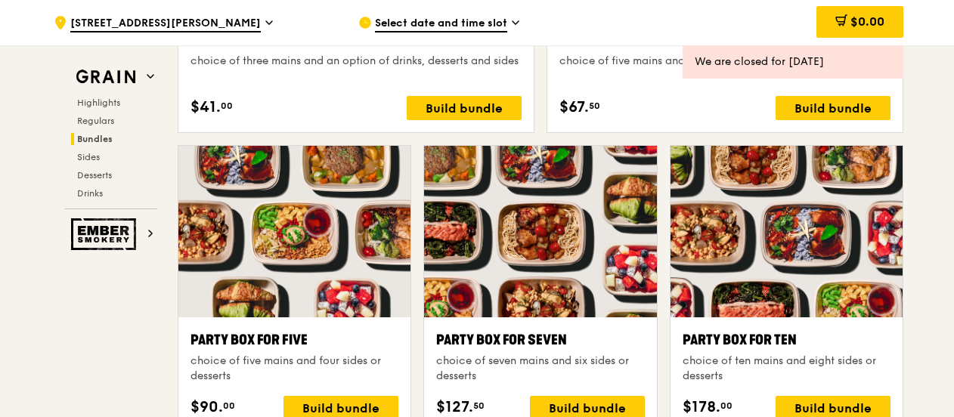
scroll to position [2905, 0]
